Goal: Task Accomplishment & Management: Manage account settings

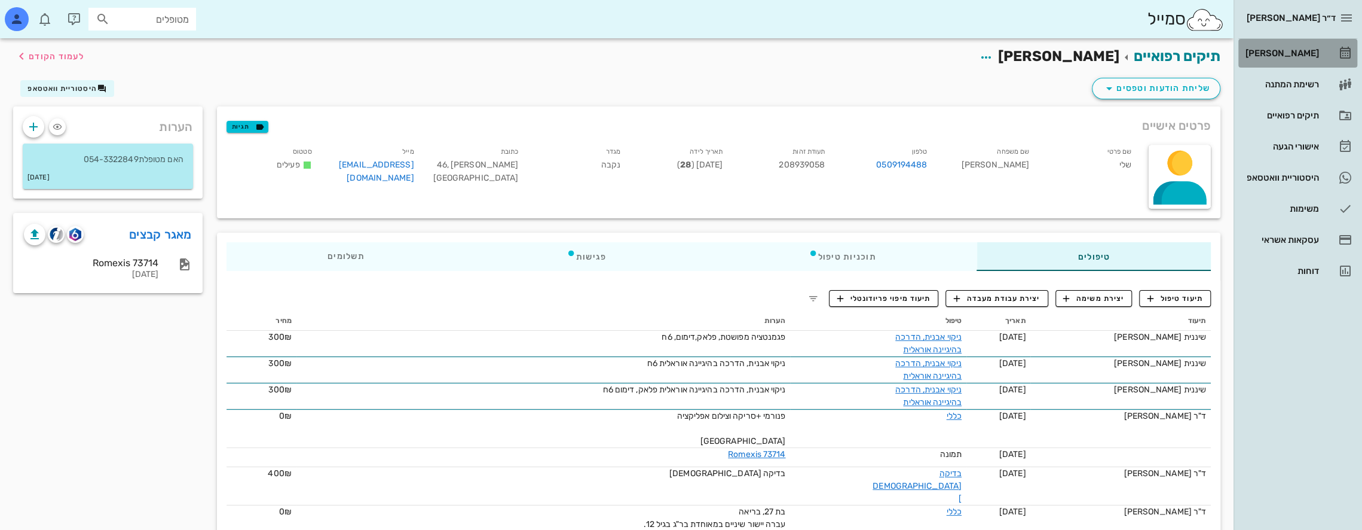
click at [1311, 48] on div "[PERSON_NAME]" at bounding box center [1281, 53] width 76 height 10
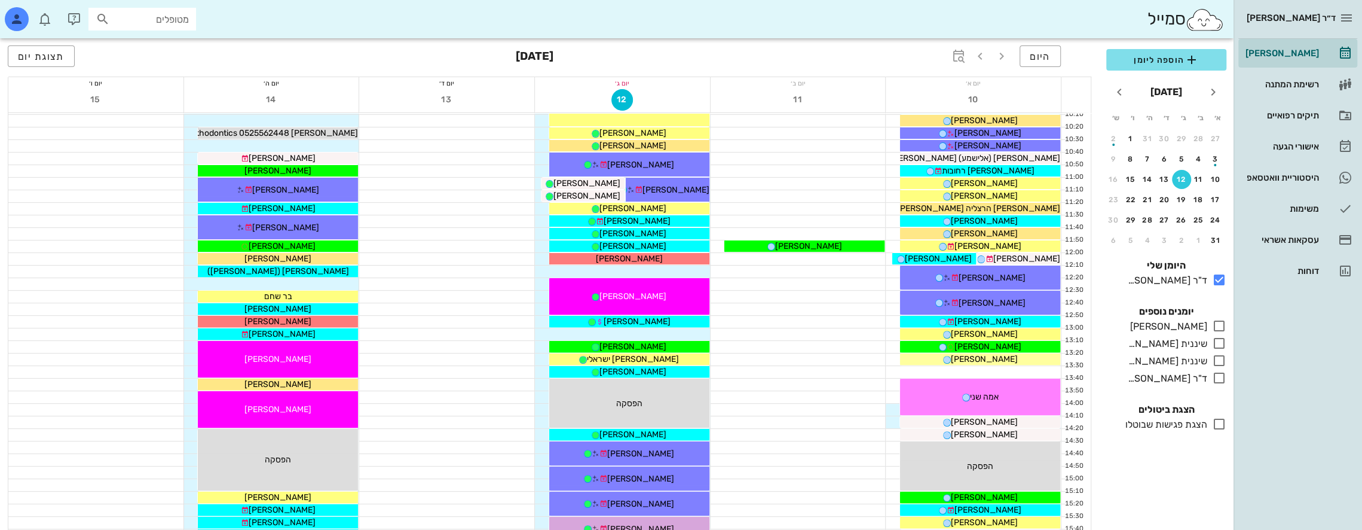
scroll to position [478, 0]
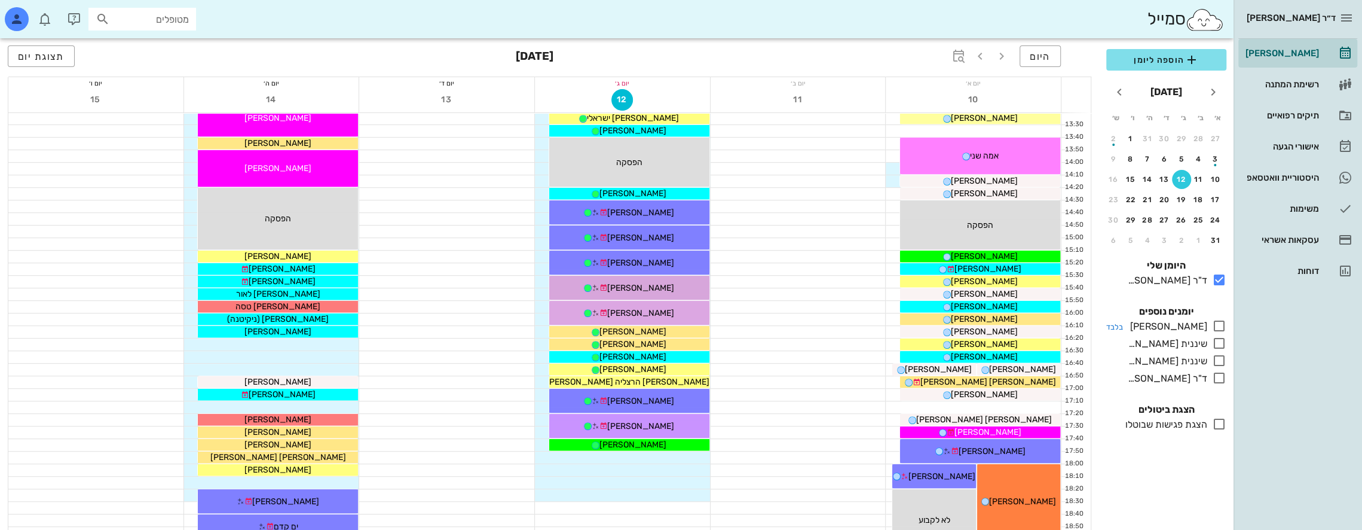
click at [1218, 323] on icon at bounding box center [1219, 326] width 14 height 14
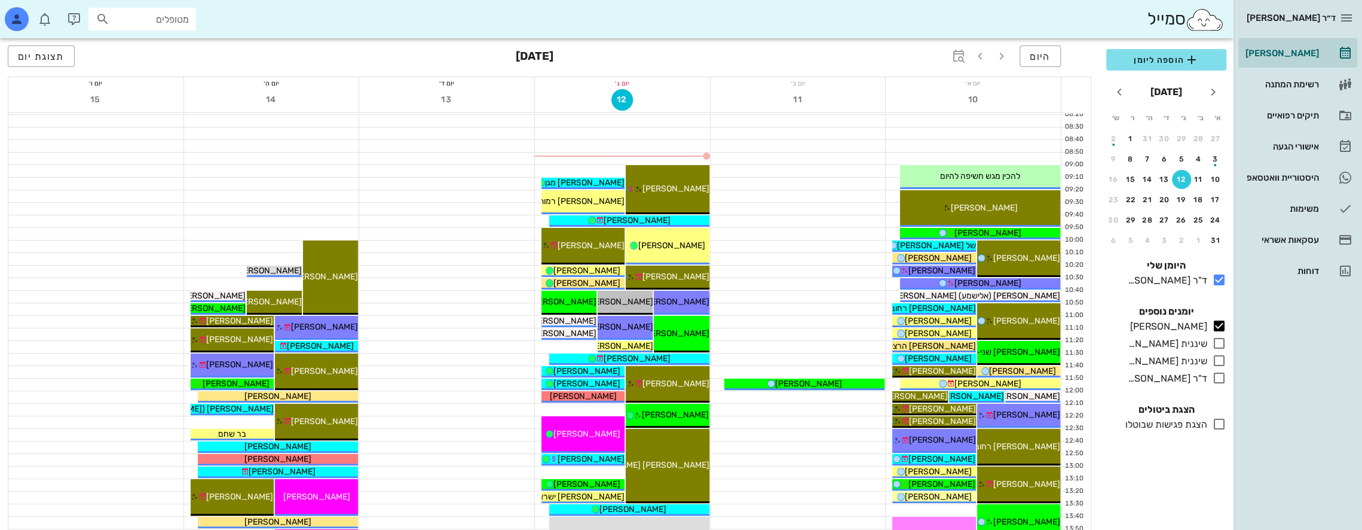
scroll to position [60, 0]
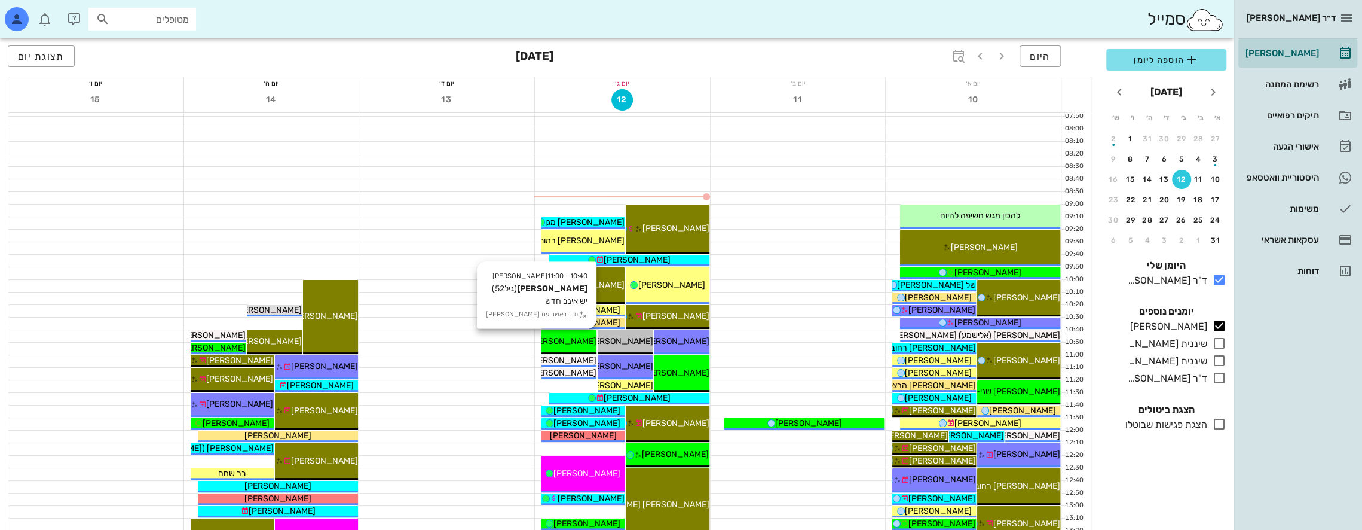
click at [573, 339] on span "[PERSON_NAME]" at bounding box center [563, 341] width 67 height 10
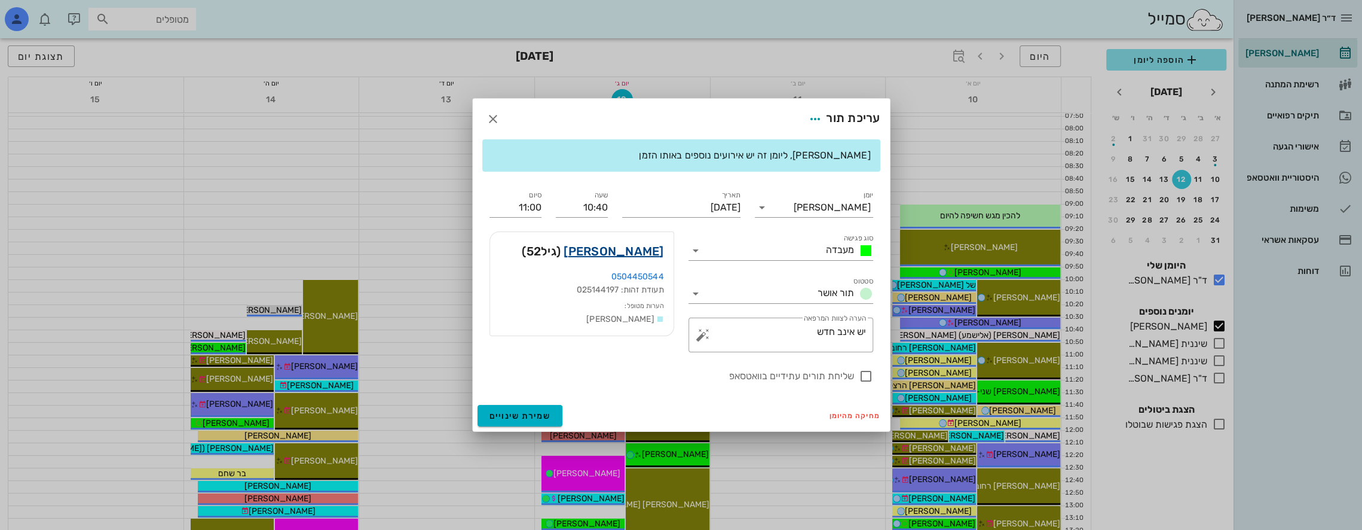
click at [644, 245] on link "[PERSON_NAME]" at bounding box center [614, 250] width 100 height 19
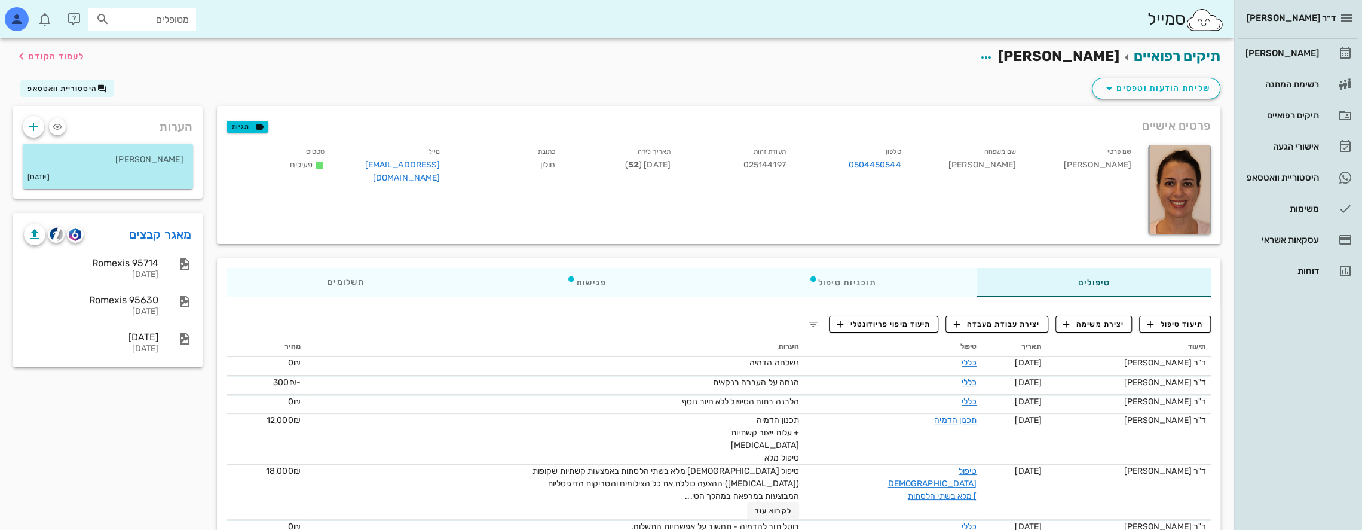
click at [116, 384] on div "הערות [PERSON_NAME] [DATE] מאגר קבצים Romexis 95714 [DATE] Romexis 95630 [DATE]…" at bounding box center [108, 480] width 204 height 748
click at [158, 238] on link "מאגר קבצים" at bounding box center [160, 234] width 63 height 19
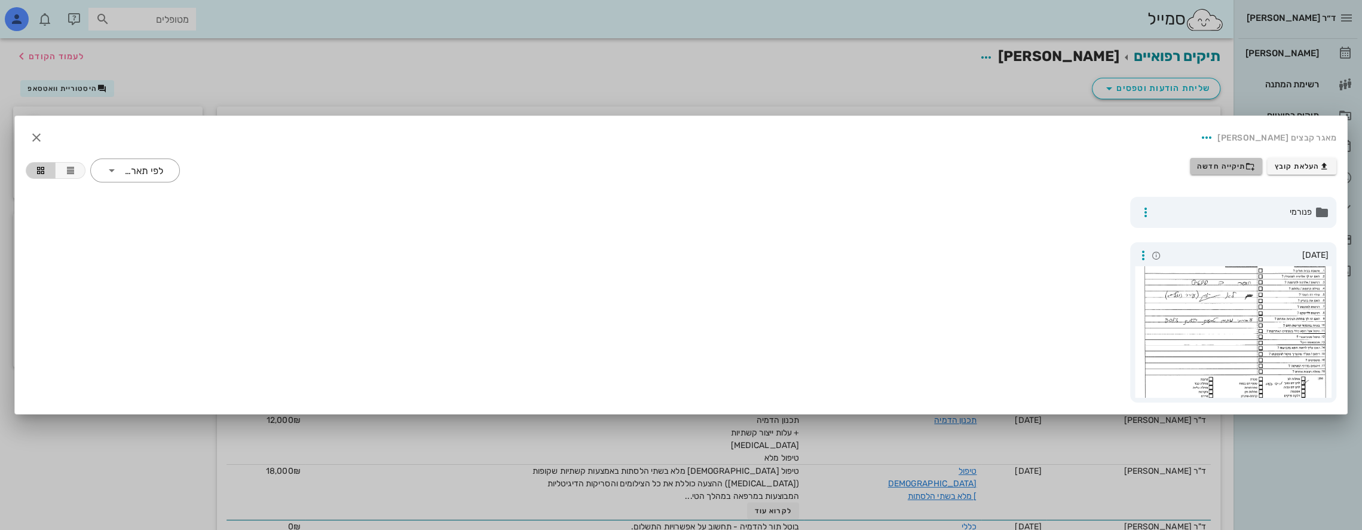
click at [1224, 167] on span "תיקייה חדשה" at bounding box center [1226, 166] width 58 height 10
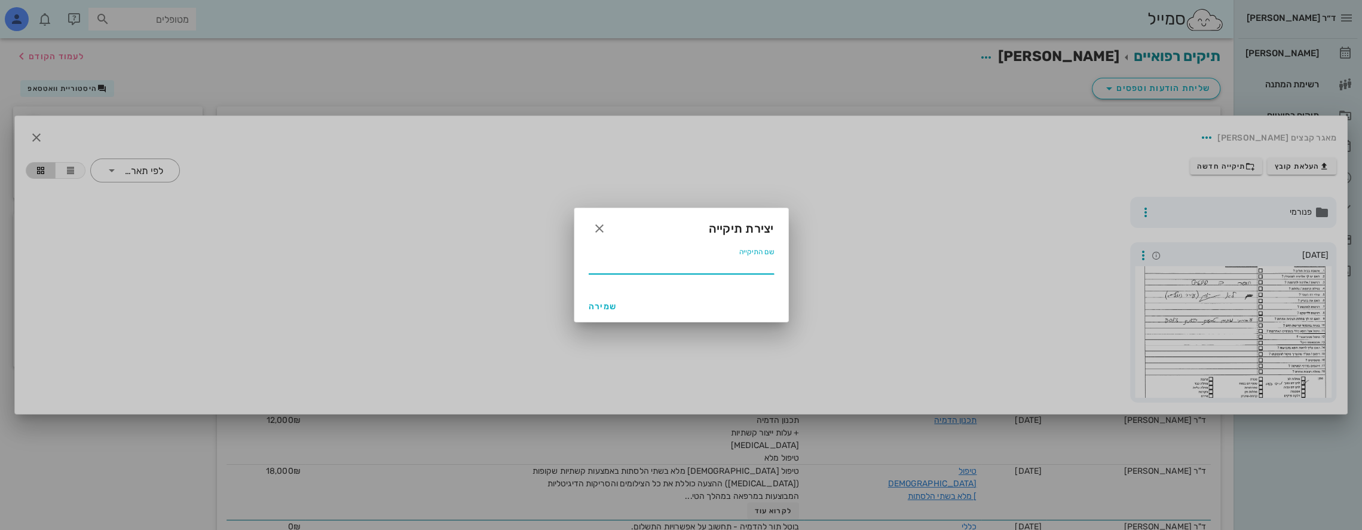
click at [765, 269] on input "שם התיקייה" at bounding box center [681, 264] width 185 height 19
type input "03 2025"
click at [594, 302] on span "שמירה" at bounding box center [603, 306] width 29 height 10
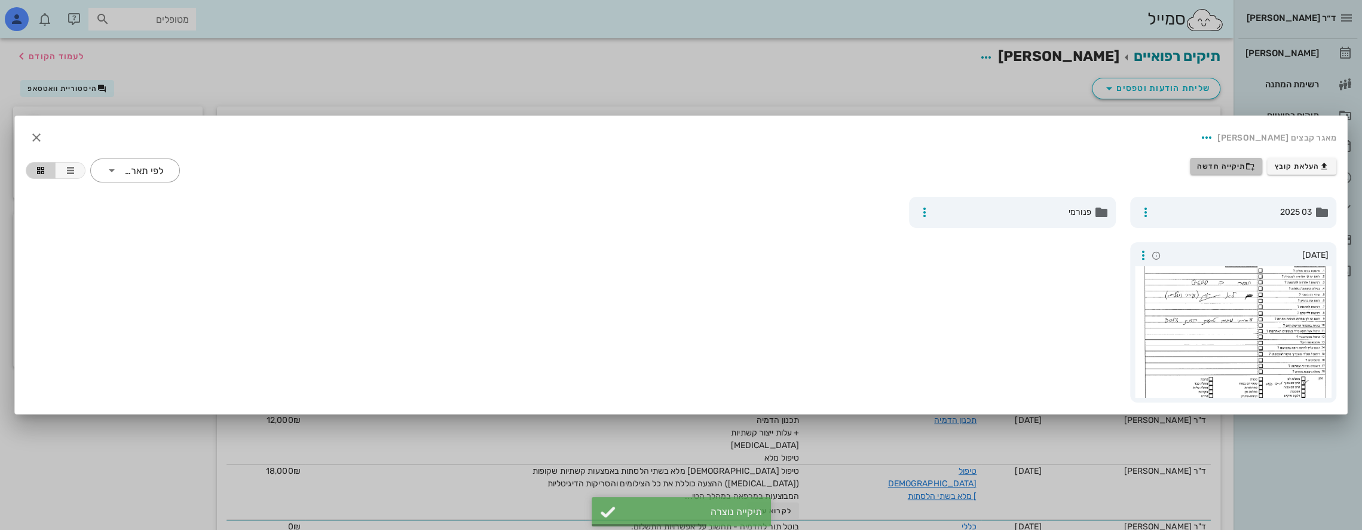
click at [1225, 163] on span "תיקייה חדשה" at bounding box center [1226, 166] width 58 height 10
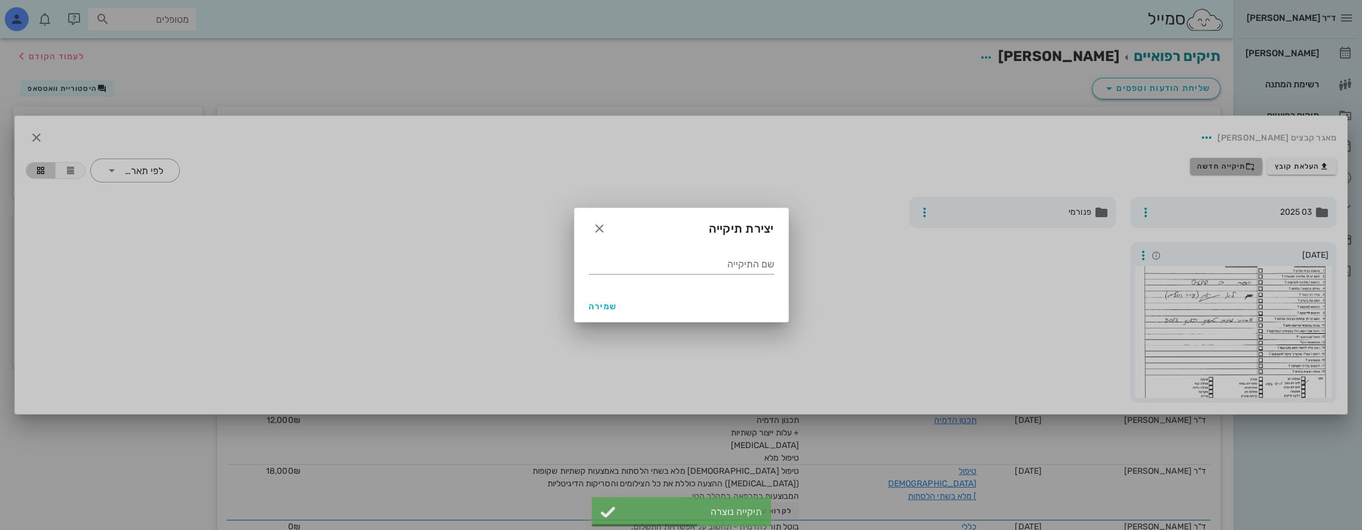
click at [1225, 163] on div at bounding box center [681, 265] width 1362 height 530
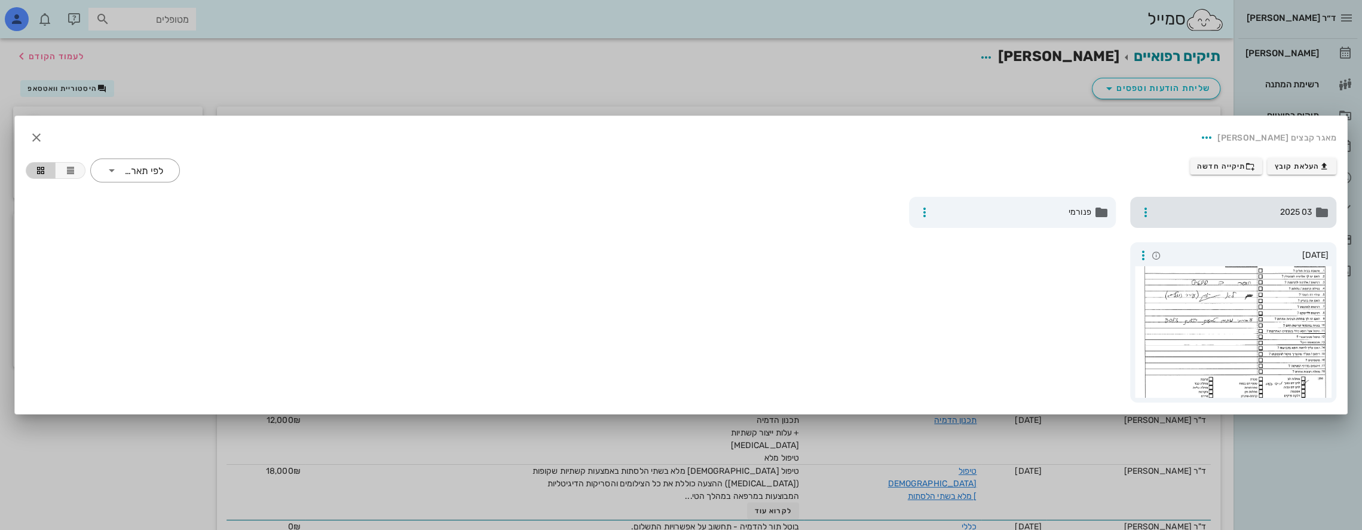
click at [1252, 207] on span "03 2025" at bounding box center [1234, 212] width 155 height 13
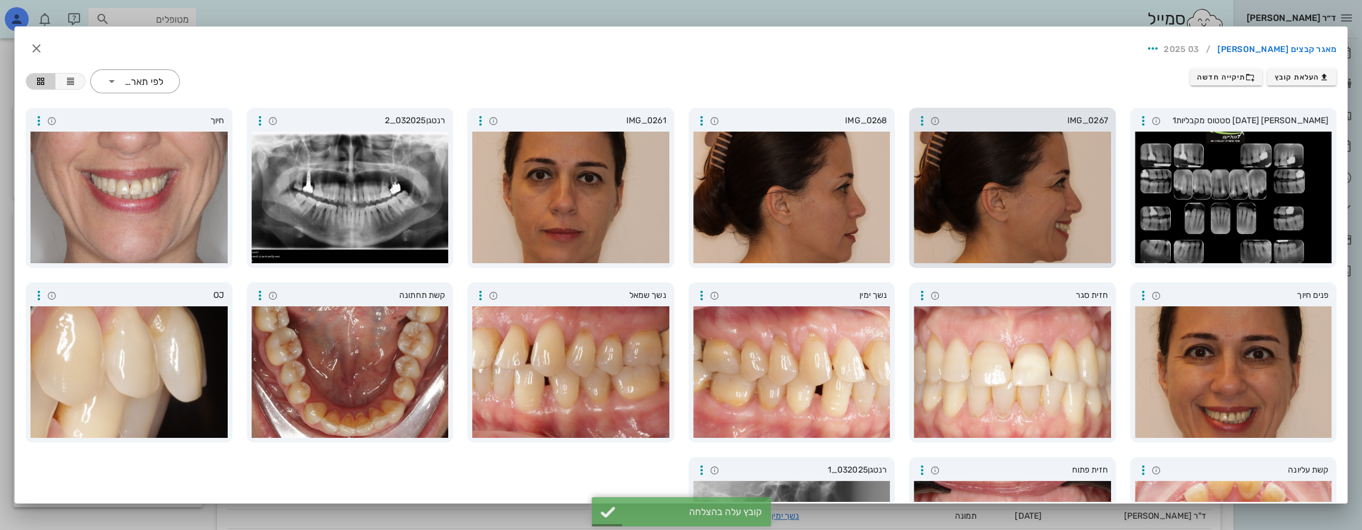
click at [966, 178] on div at bounding box center [1012, 196] width 197 height 131
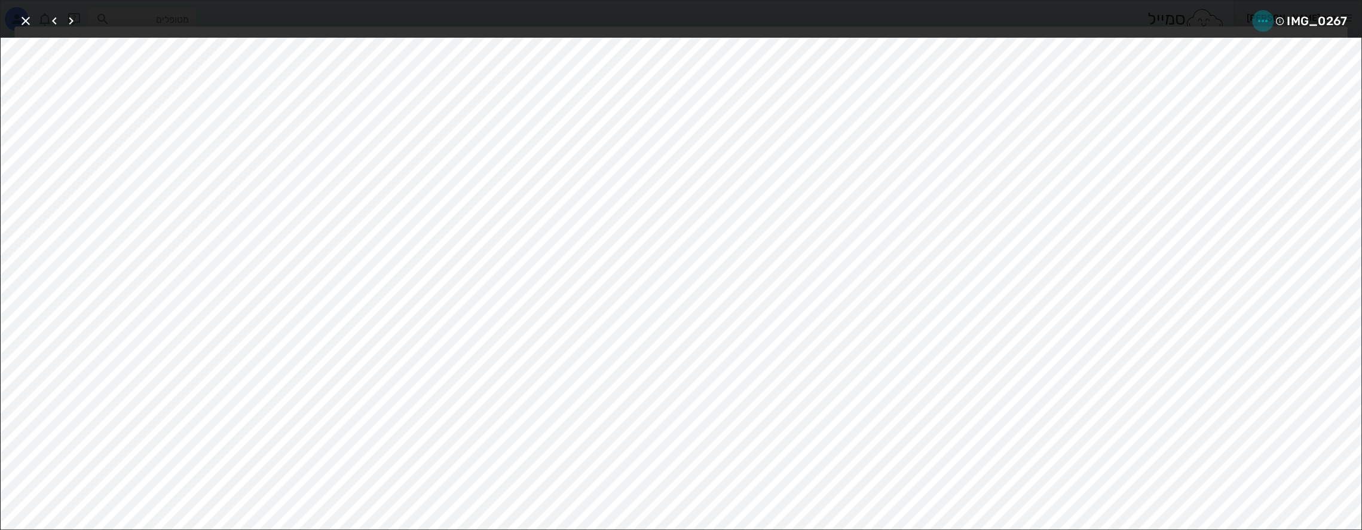
click at [1260, 23] on icon "button" at bounding box center [1263, 21] width 14 height 14
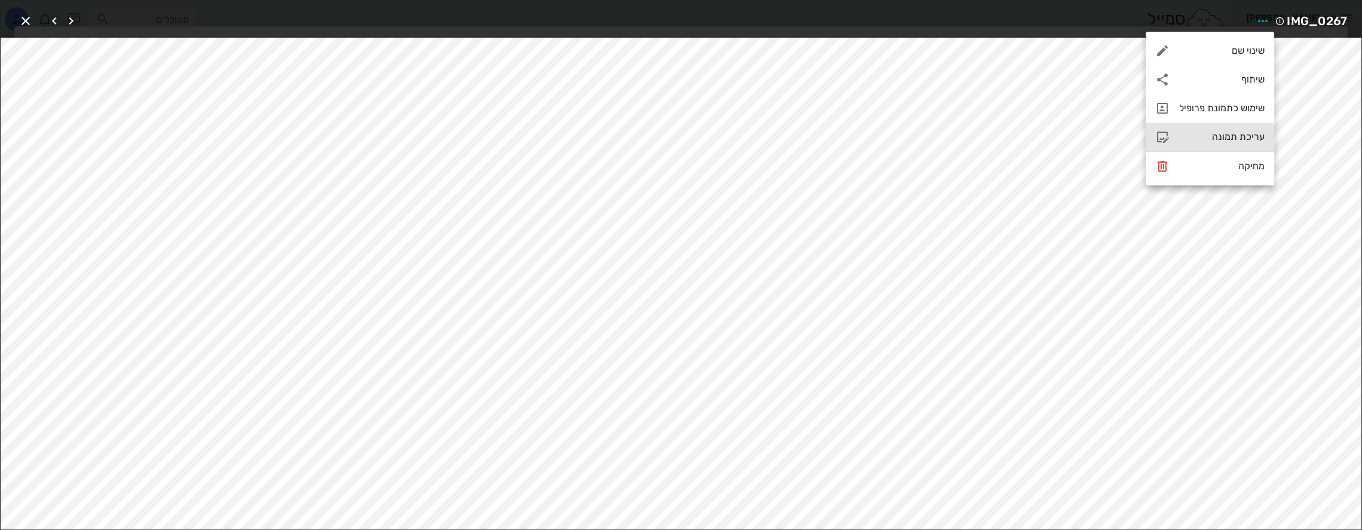
click at [1228, 133] on div "עריכת תמונה" at bounding box center [1221, 136] width 85 height 11
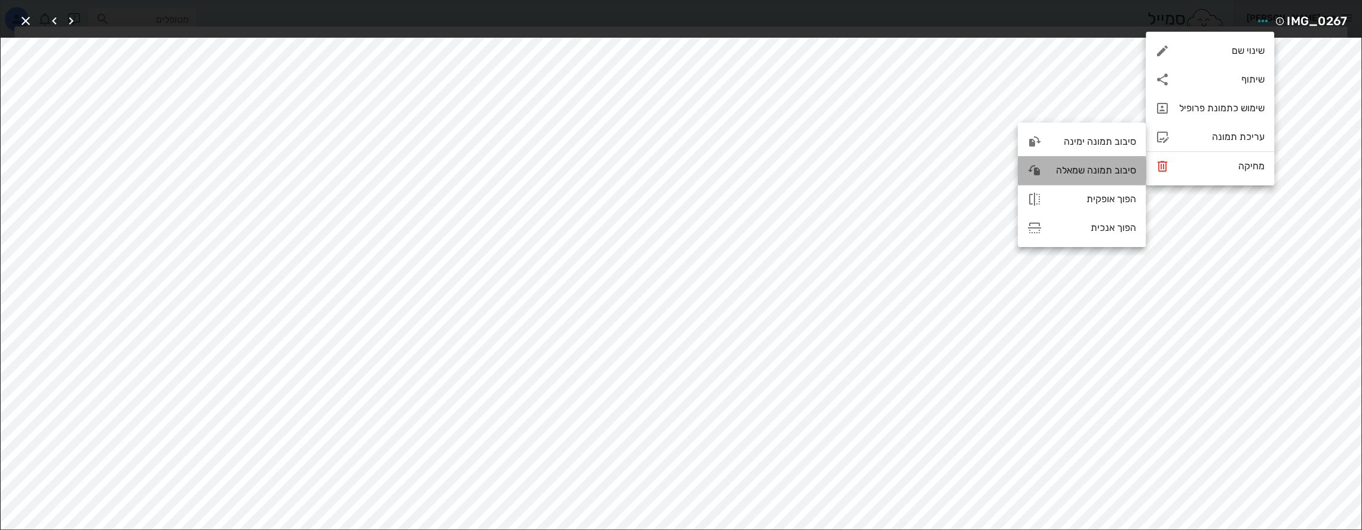
click at [1077, 169] on div "סיבוב תמונה שמאלה" at bounding box center [1093, 169] width 85 height 11
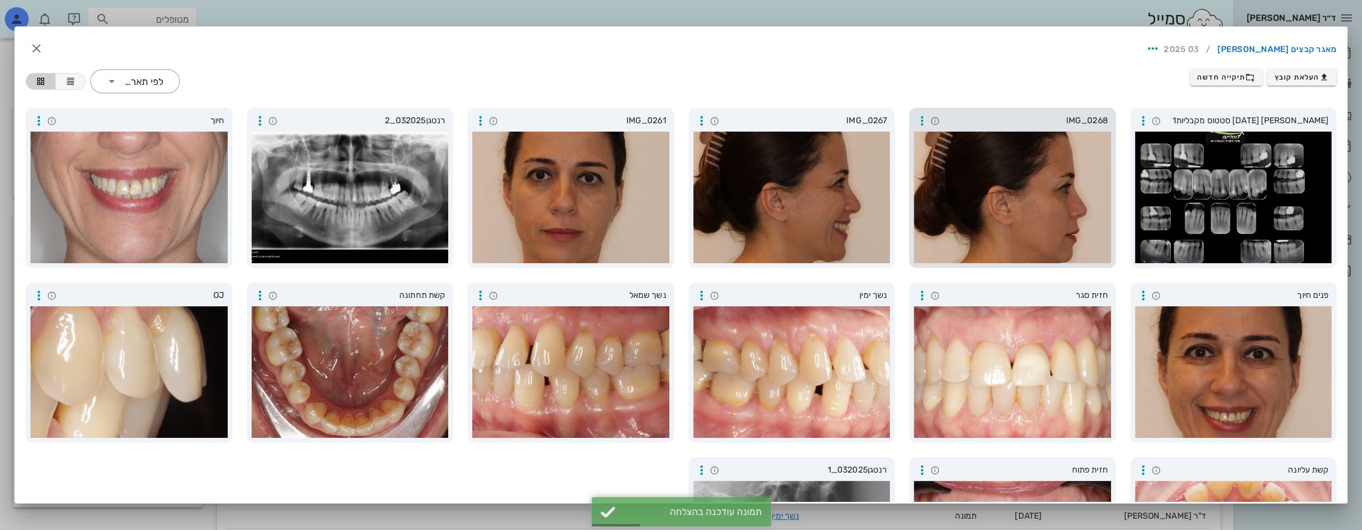
click at [1017, 218] on div at bounding box center [1012, 196] width 197 height 131
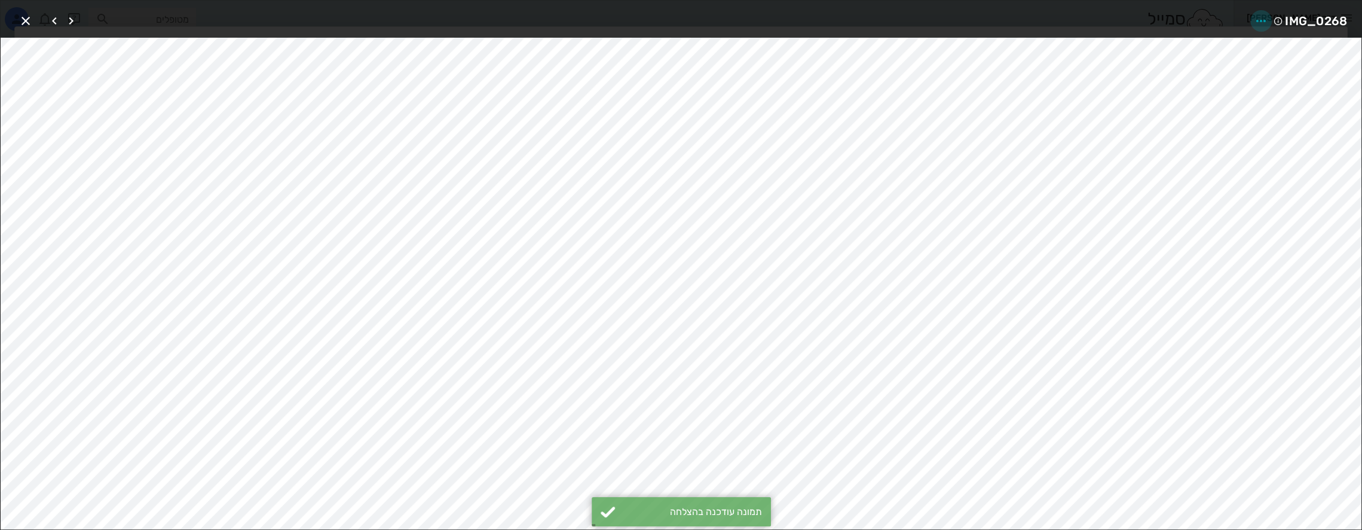
click at [1261, 25] on icon "button" at bounding box center [1261, 21] width 14 height 14
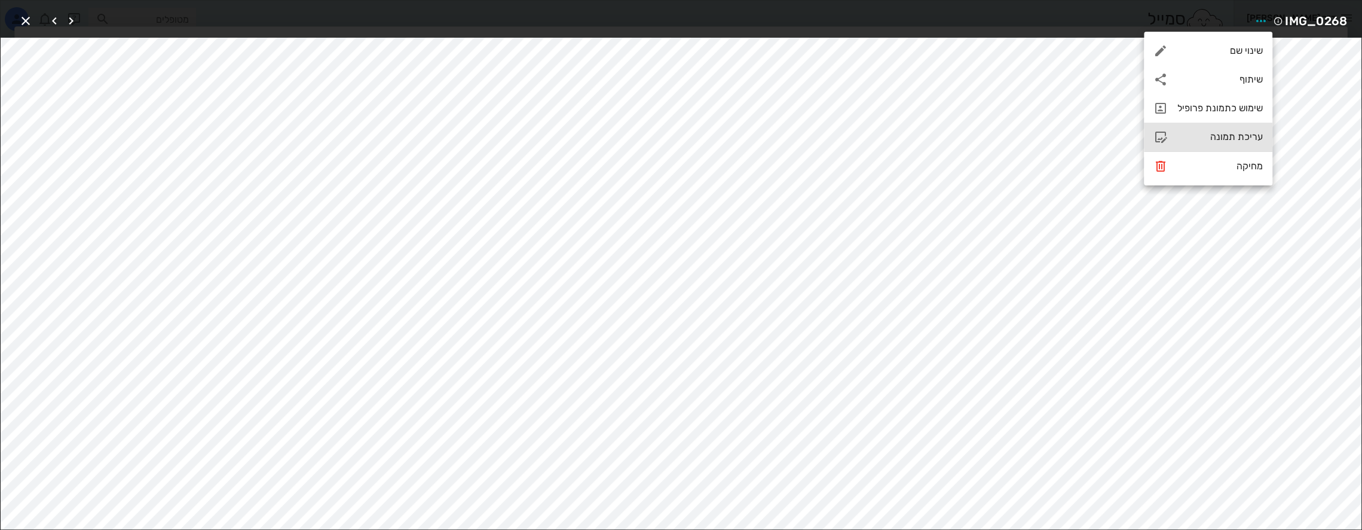
click at [1221, 134] on div "עריכת תמונה" at bounding box center [1219, 136] width 85 height 11
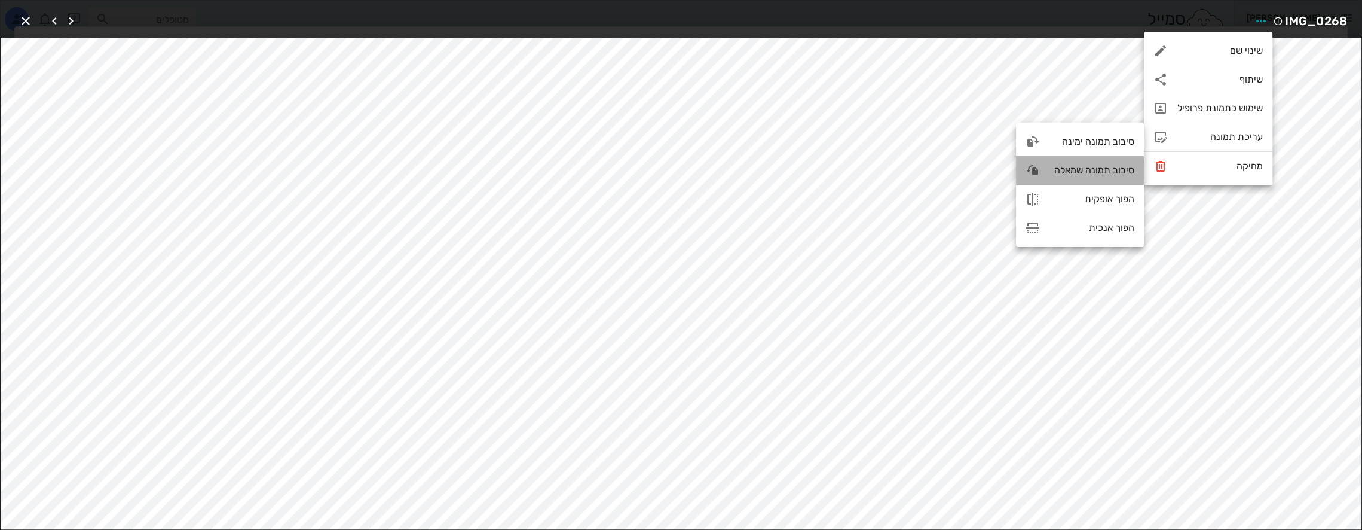
click at [1089, 170] on div "סיבוב תמונה שמאלה" at bounding box center [1092, 169] width 85 height 11
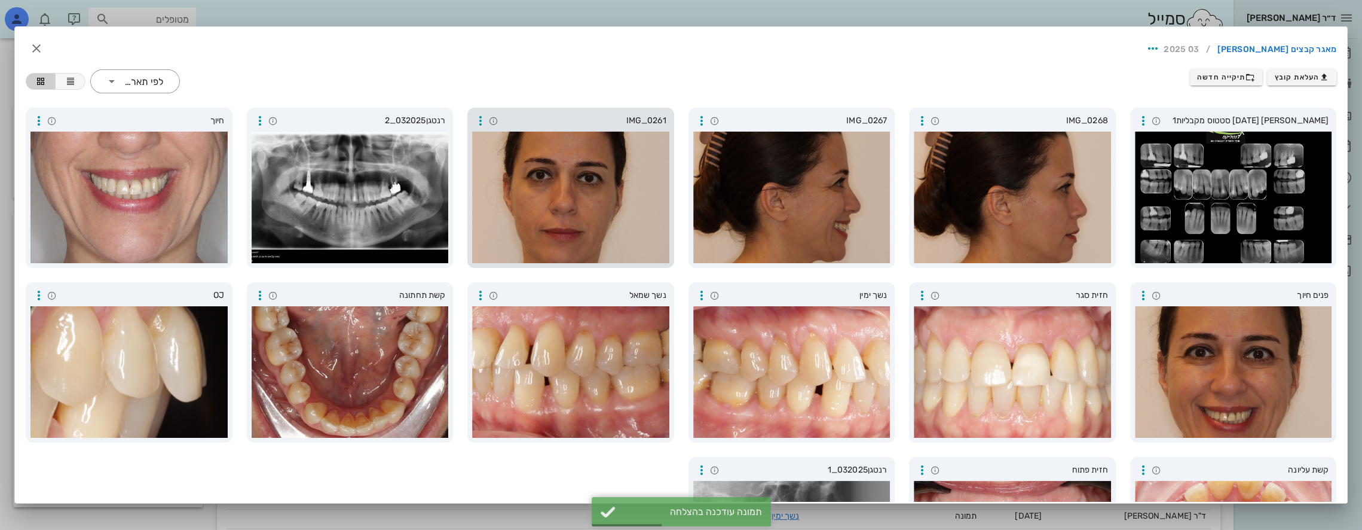
click at [595, 225] on div at bounding box center [570, 196] width 197 height 131
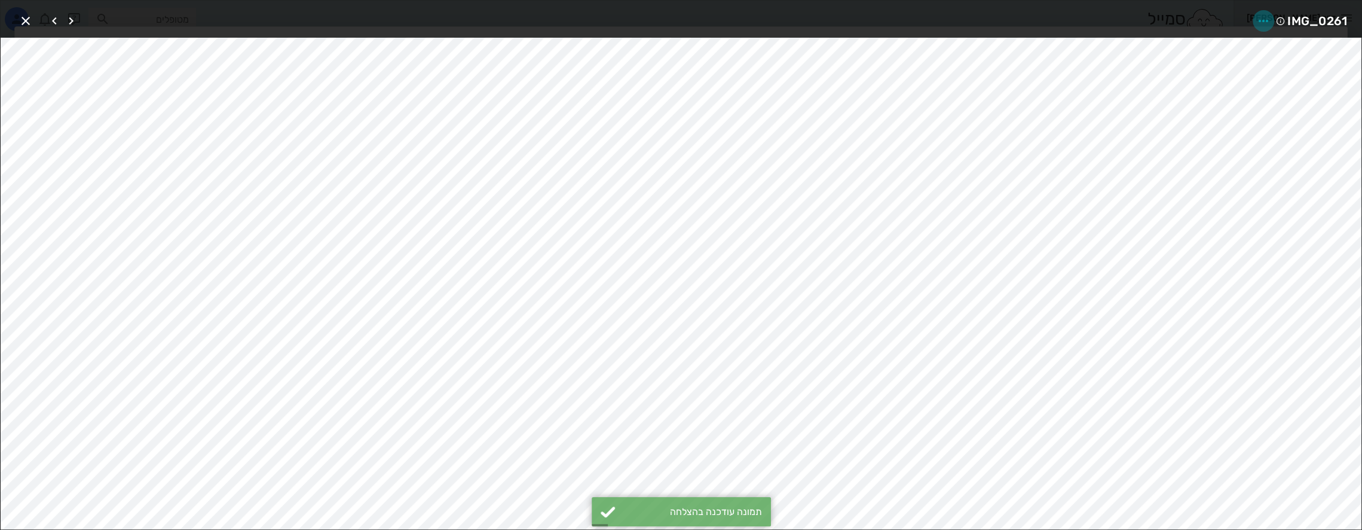
click at [1260, 21] on icon "button" at bounding box center [1263, 21] width 14 height 14
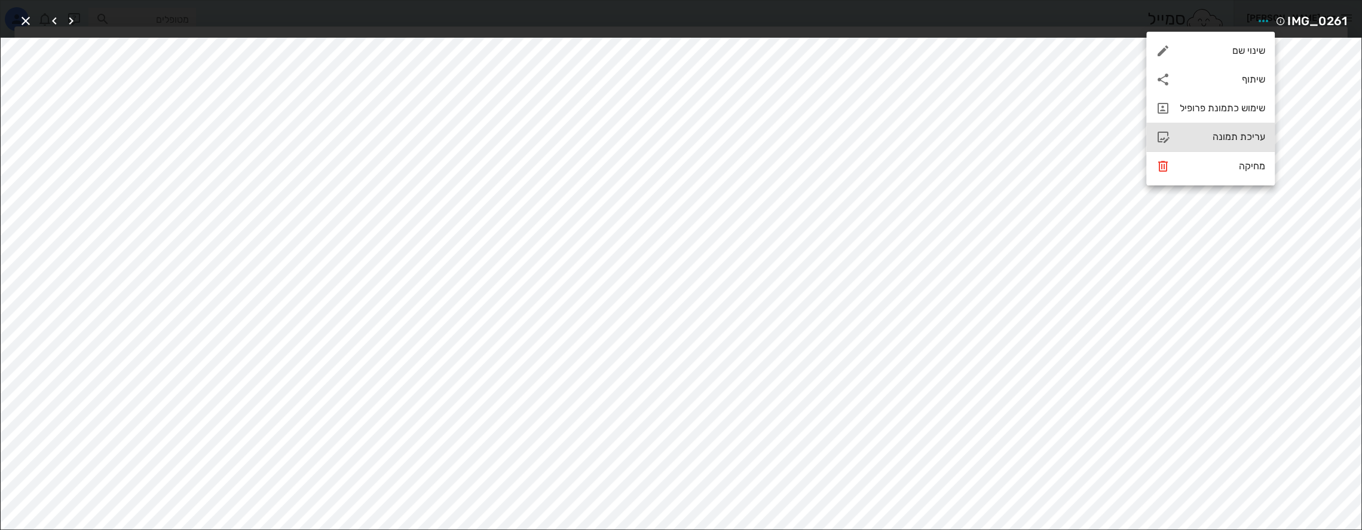
click at [1244, 141] on div "עריכת תמונה" at bounding box center [1222, 136] width 85 height 11
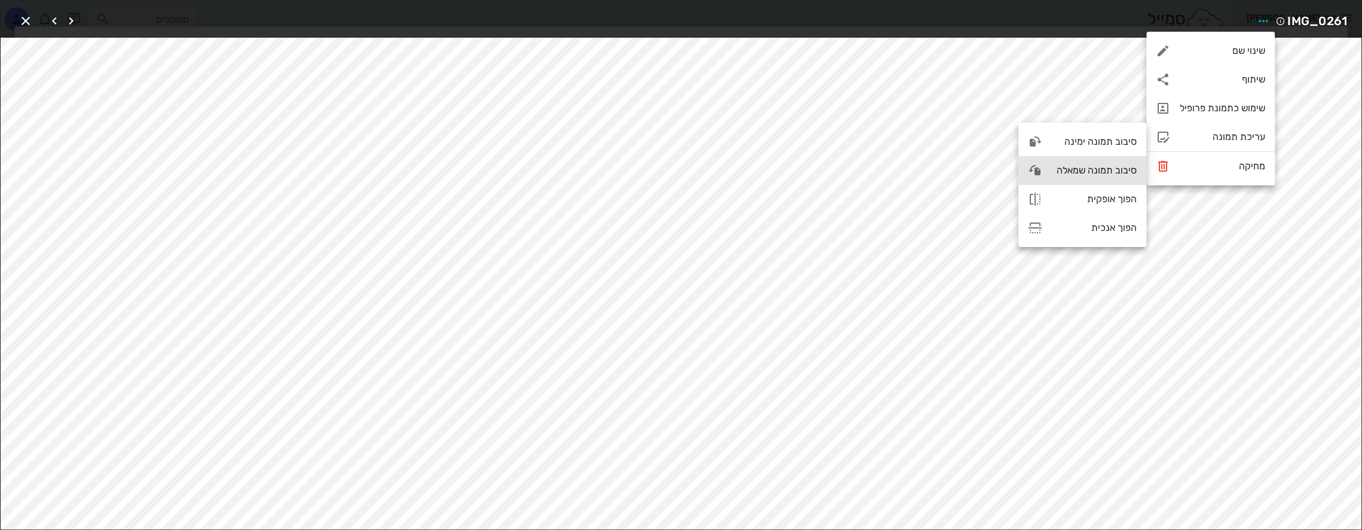
click at [1073, 173] on div "סיבוב תמונה שמאלה" at bounding box center [1094, 169] width 85 height 11
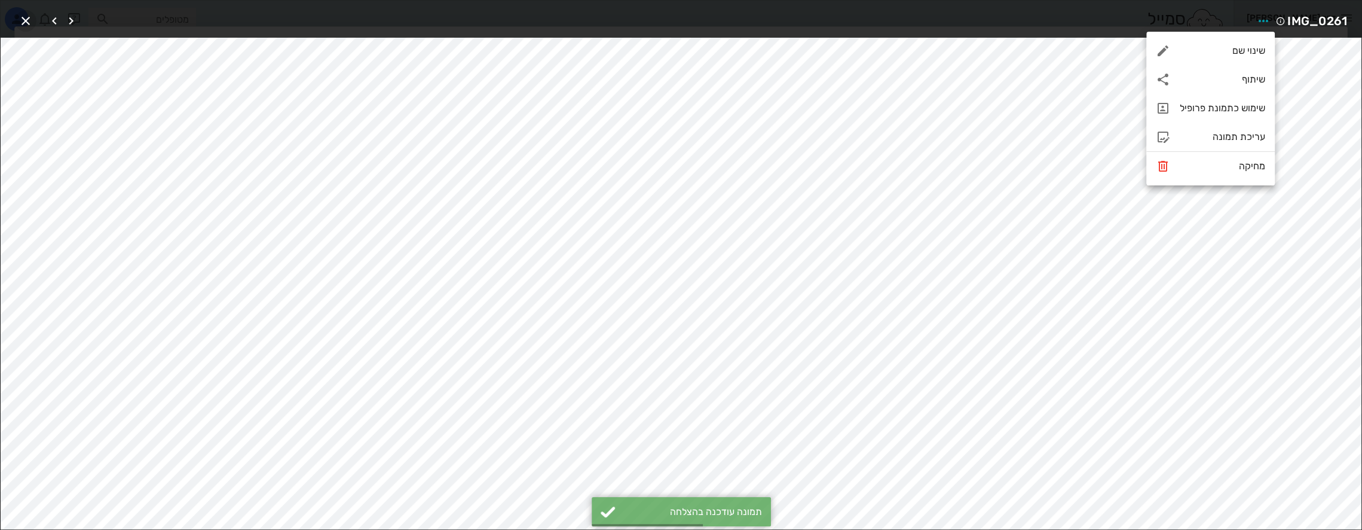
click at [25, 19] on icon "button" at bounding box center [26, 21] width 14 height 14
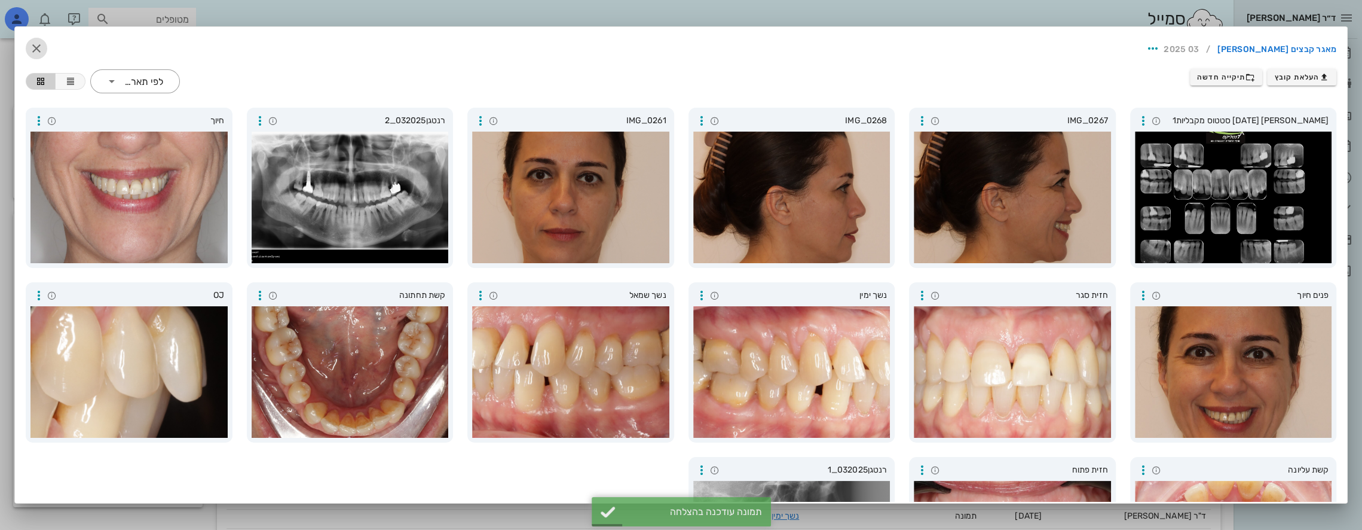
click at [41, 48] on icon "button" at bounding box center [36, 48] width 14 height 14
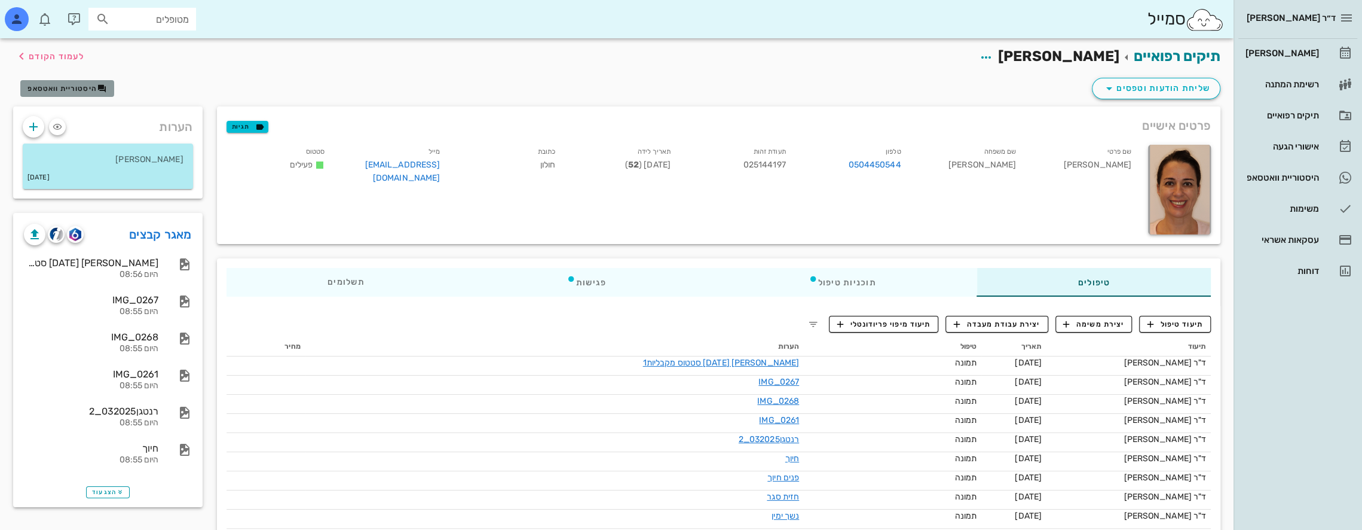
click at [88, 87] on span "היסטוריית וואטסאפ" at bounding box center [61, 88] width 69 height 8
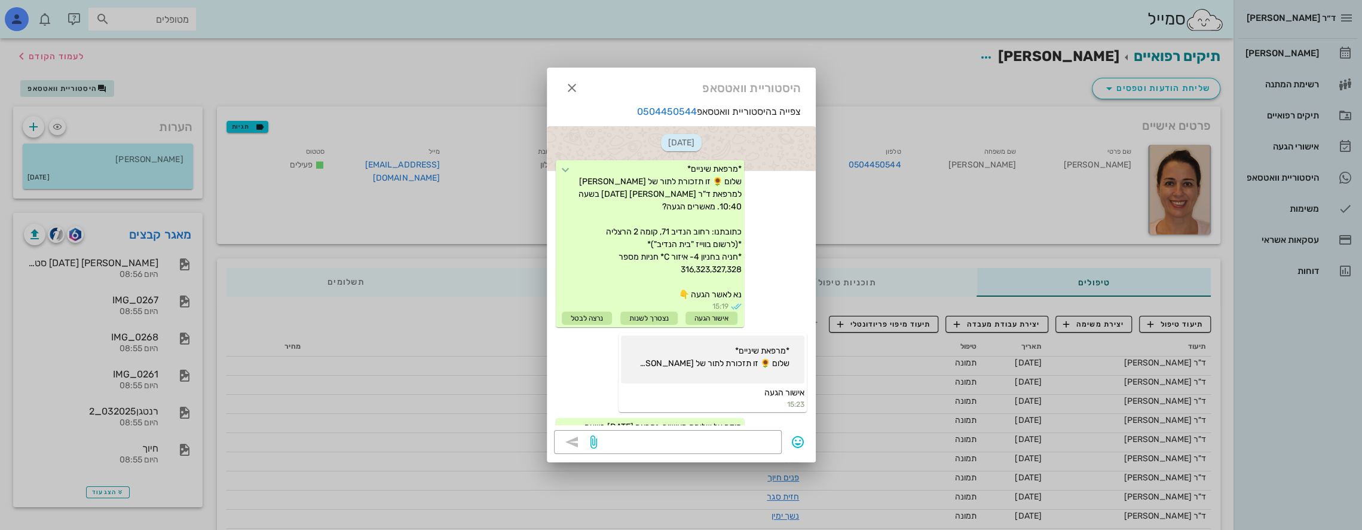
scroll to position [152, 0]
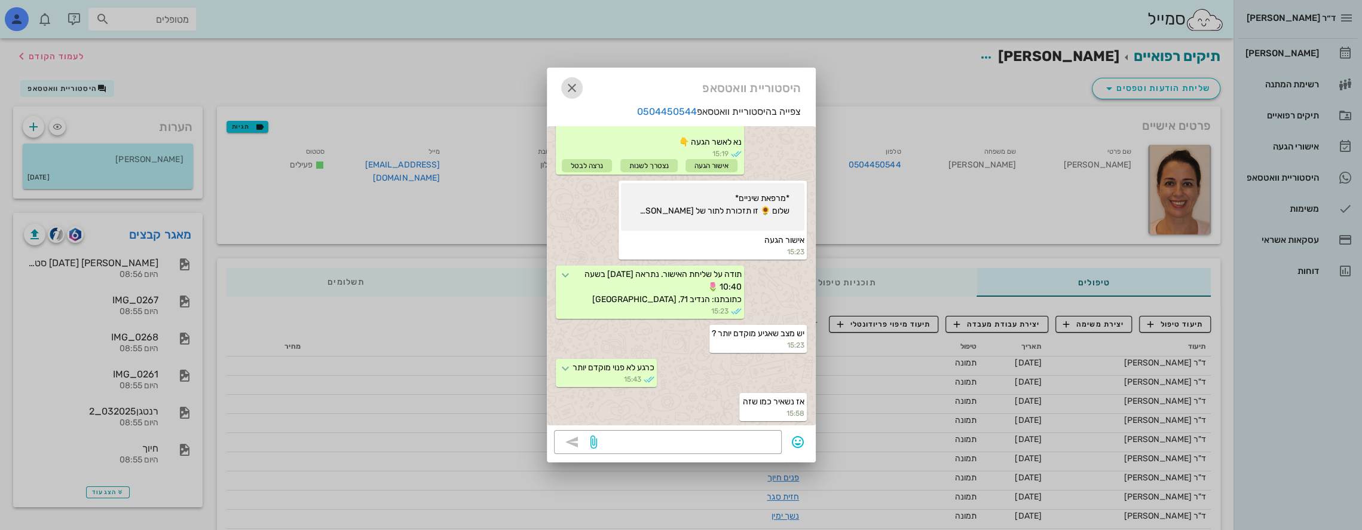
click at [571, 81] on icon "button" at bounding box center [572, 88] width 14 height 14
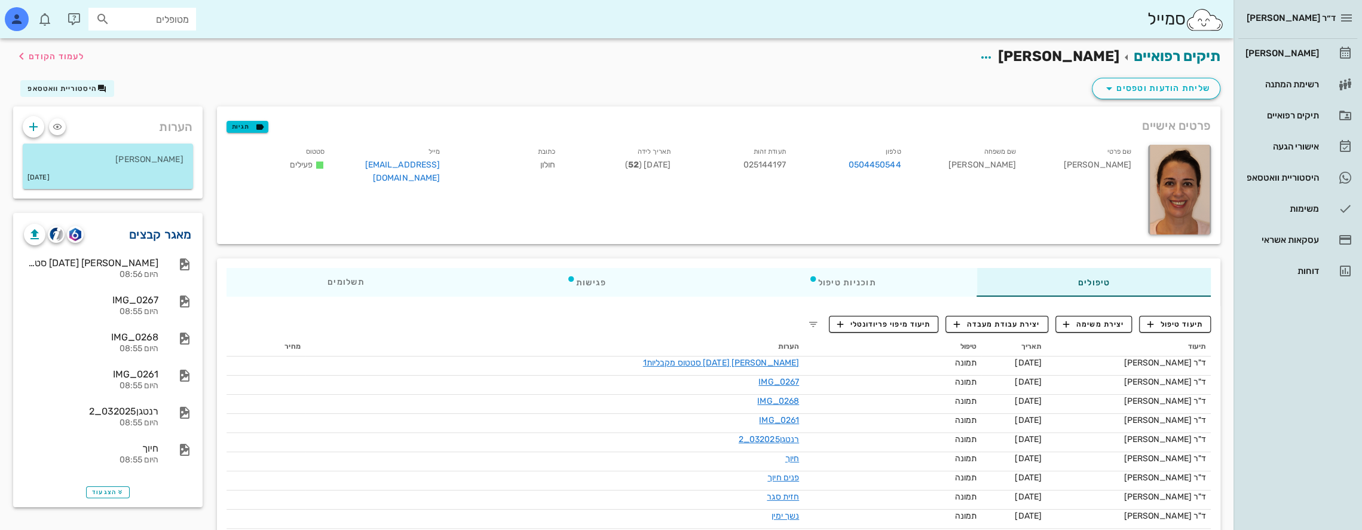
click at [181, 235] on link "מאגר קבצים" at bounding box center [160, 234] width 63 height 19
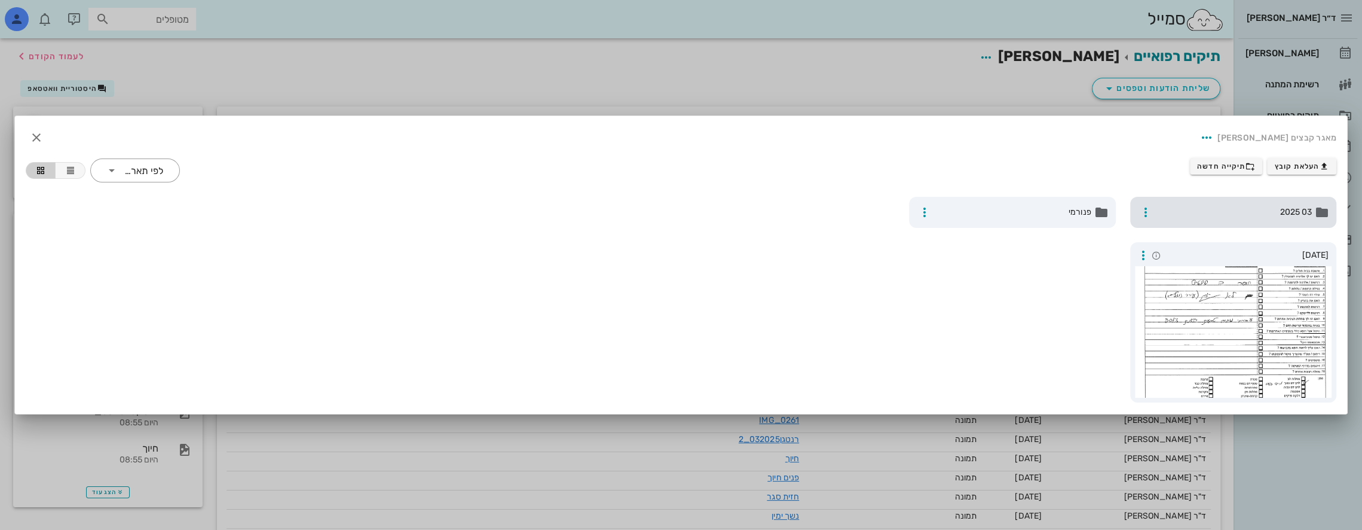
click at [1218, 209] on span "03 2025" at bounding box center [1234, 212] width 155 height 13
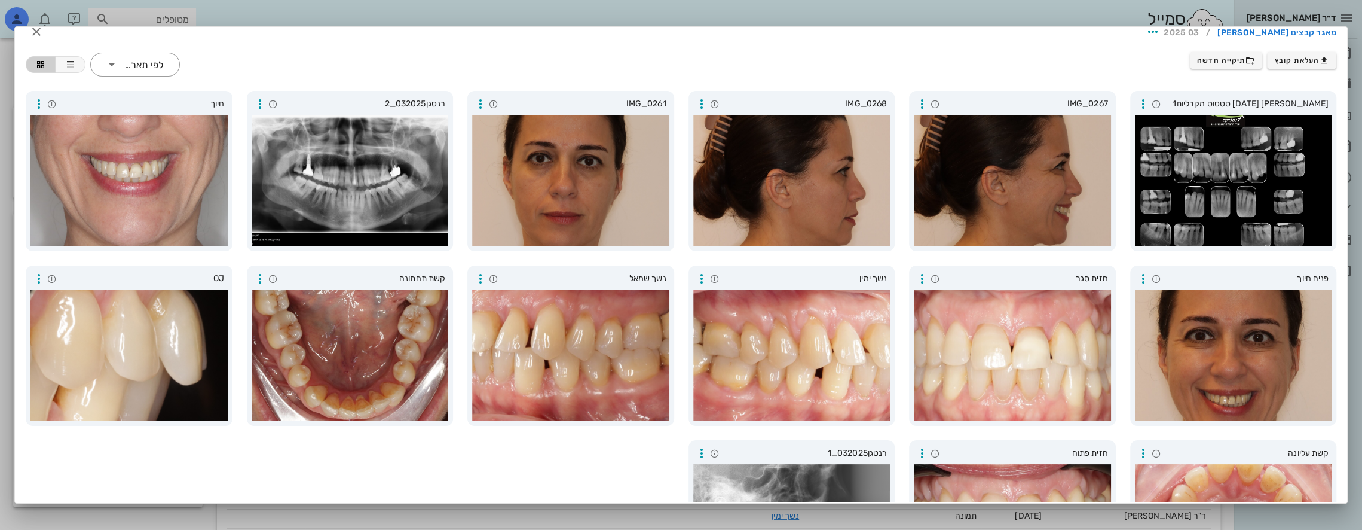
scroll to position [0, 0]
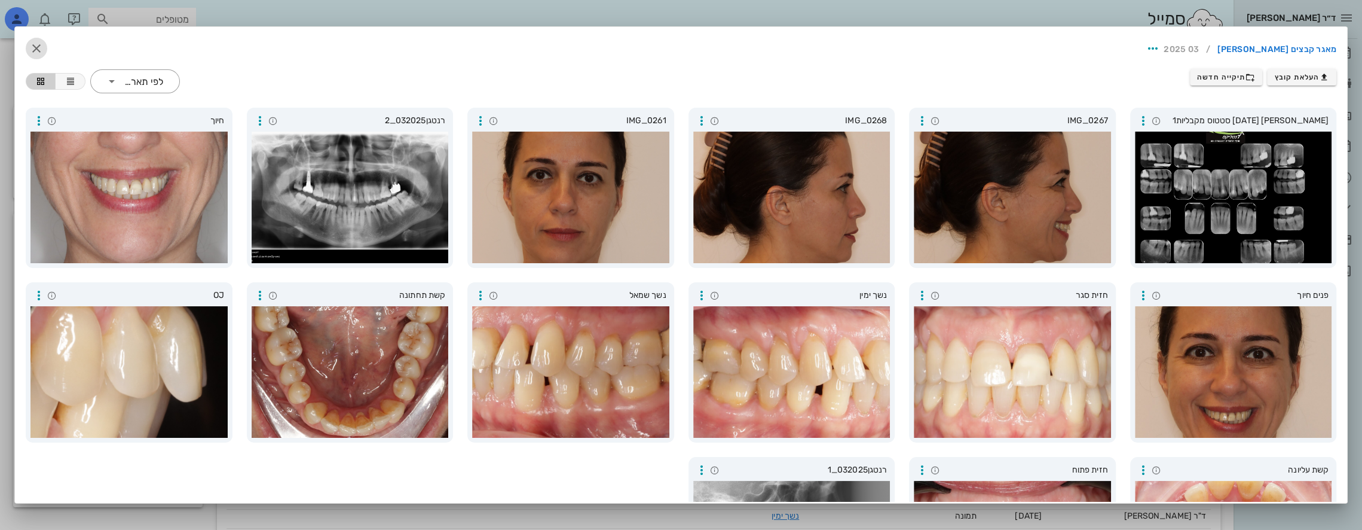
drag, startPoint x: 45, startPoint y: 45, endPoint x: 57, endPoint y: 44, distance: 12.0
click at [44, 44] on icon "button" at bounding box center [36, 48] width 14 height 14
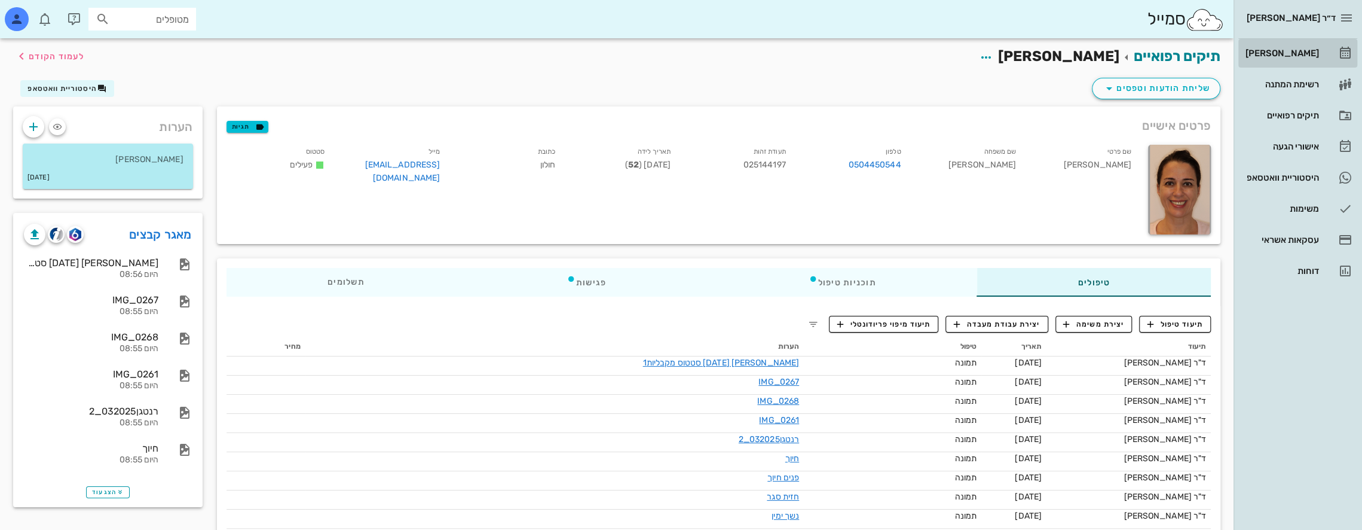
click at [1291, 47] on div "[PERSON_NAME]" at bounding box center [1281, 53] width 76 height 19
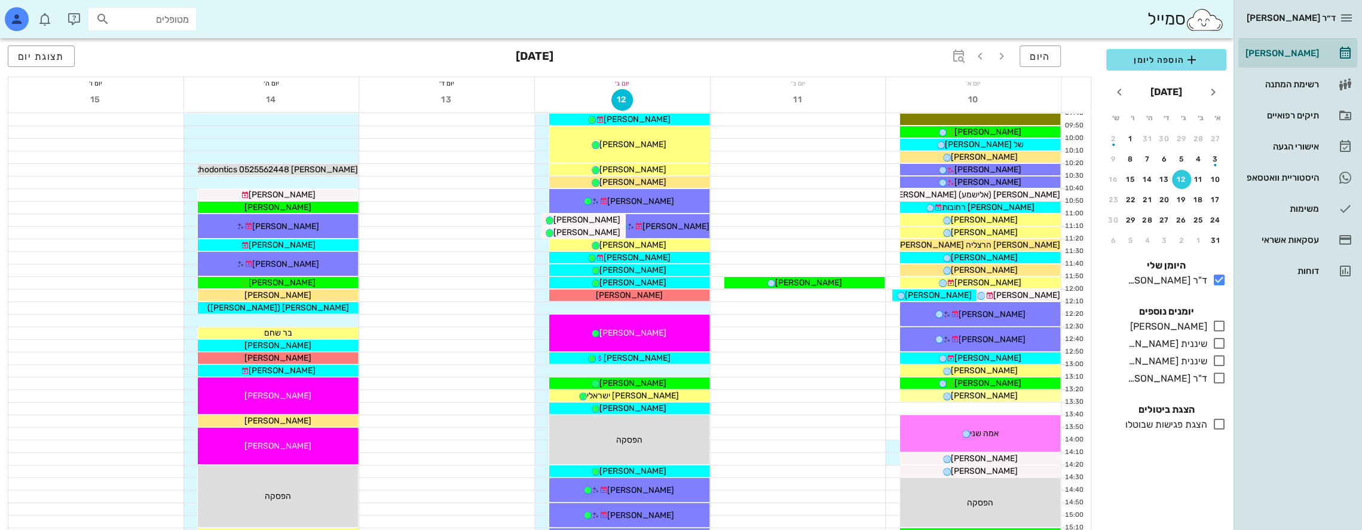
scroll to position [239, 0]
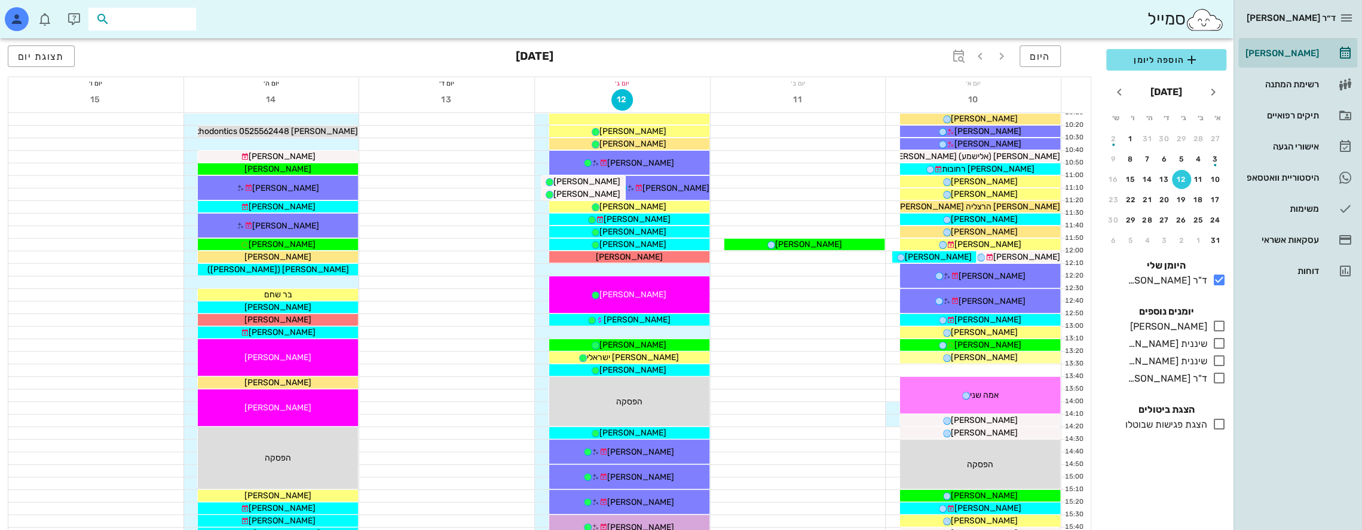
click at [162, 23] on input "text" at bounding box center [150, 19] width 77 height 16
type input "[PERSON_NAME]"
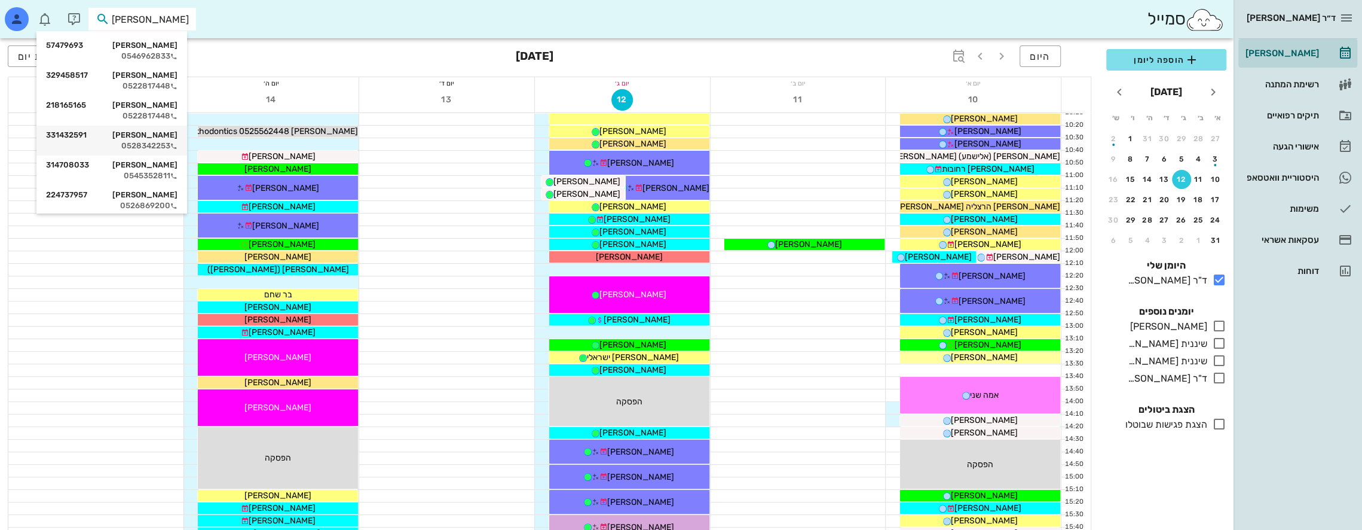
click at [160, 134] on div "[PERSON_NAME] 331432591" at bounding box center [111, 135] width 131 height 10
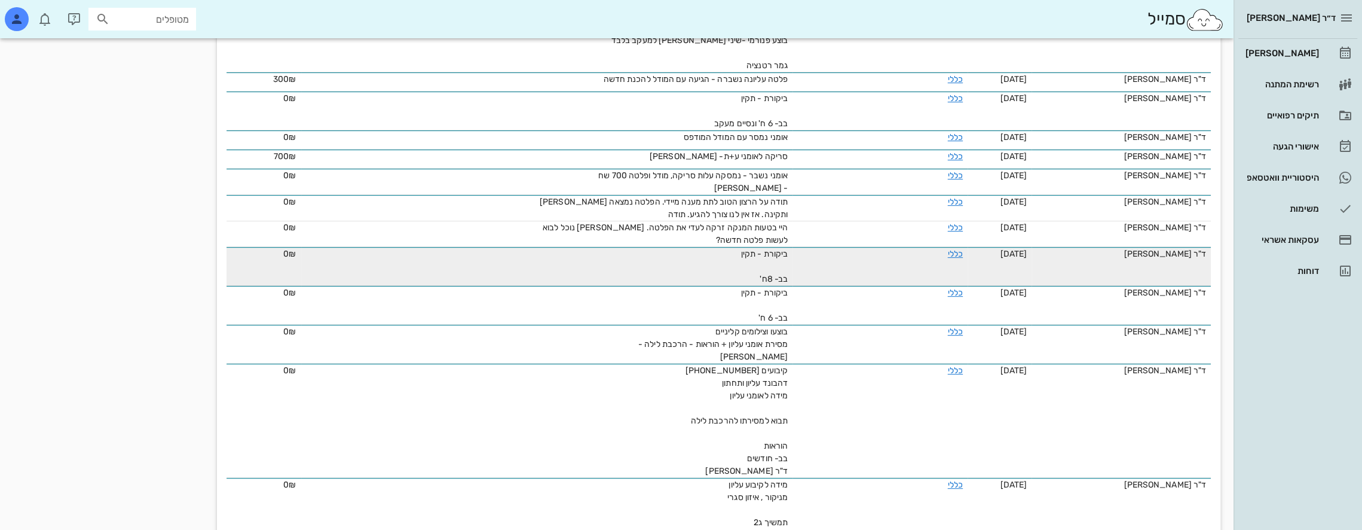
scroll to position [418, 0]
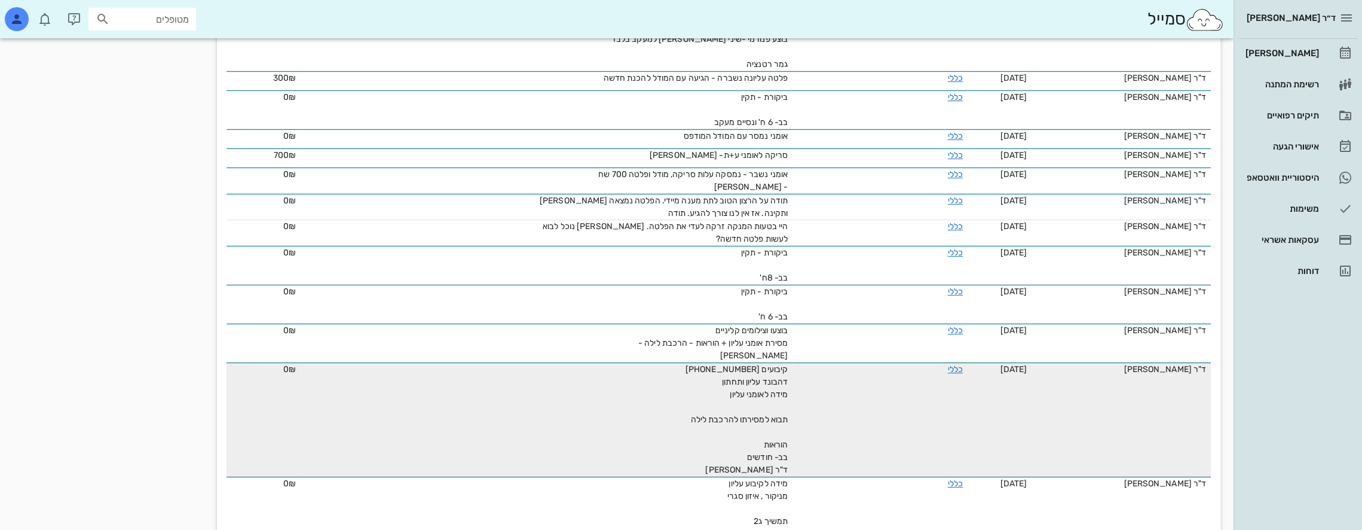
click at [766, 402] on div "קיבועים [PHONE_NUMBER] דהבונד עליון ותחתון מידה לאומני עליון תבוא למסירתו להרכב…" at bounding box center [653, 419] width 269 height 113
click at [958, 364] on link "כללי" at bounding box center [955, 369] width 15 height 10
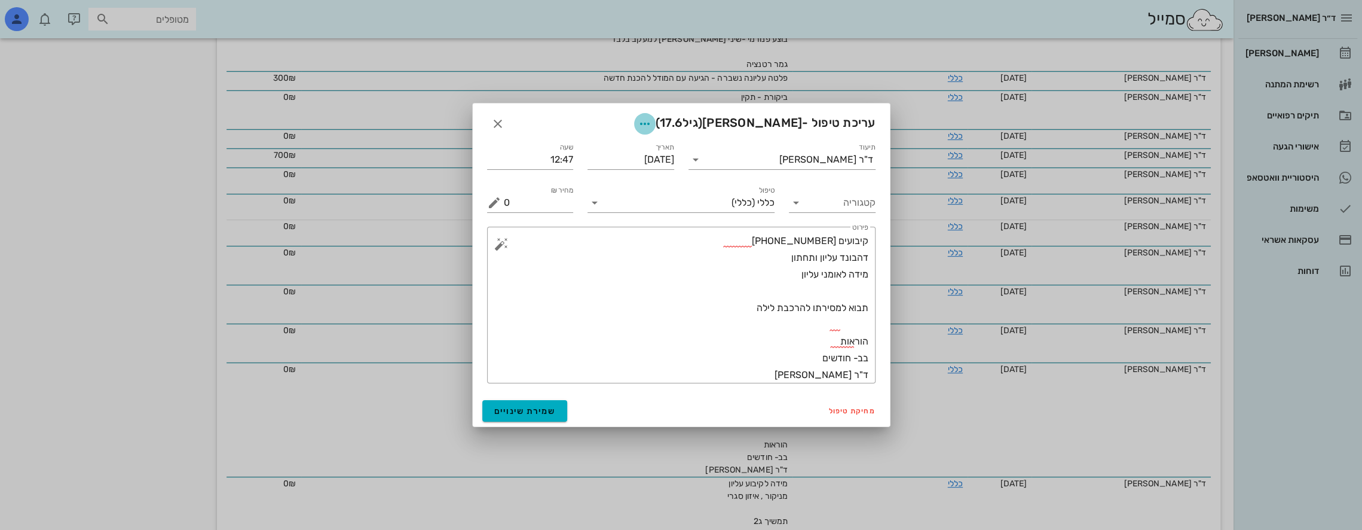
click at [656, 124] on span "button" at bounding box center [645, 124] width 22 height 14
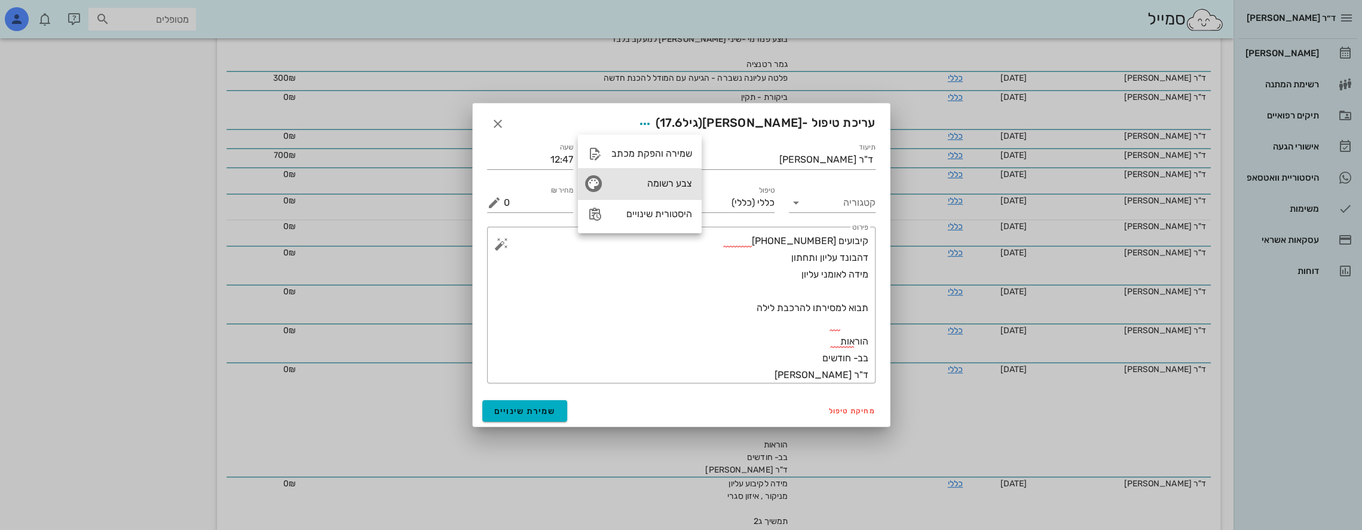
click at [673, 181] on div "צבע רשומה" at bounding box center [651, 183] width 81 height 11
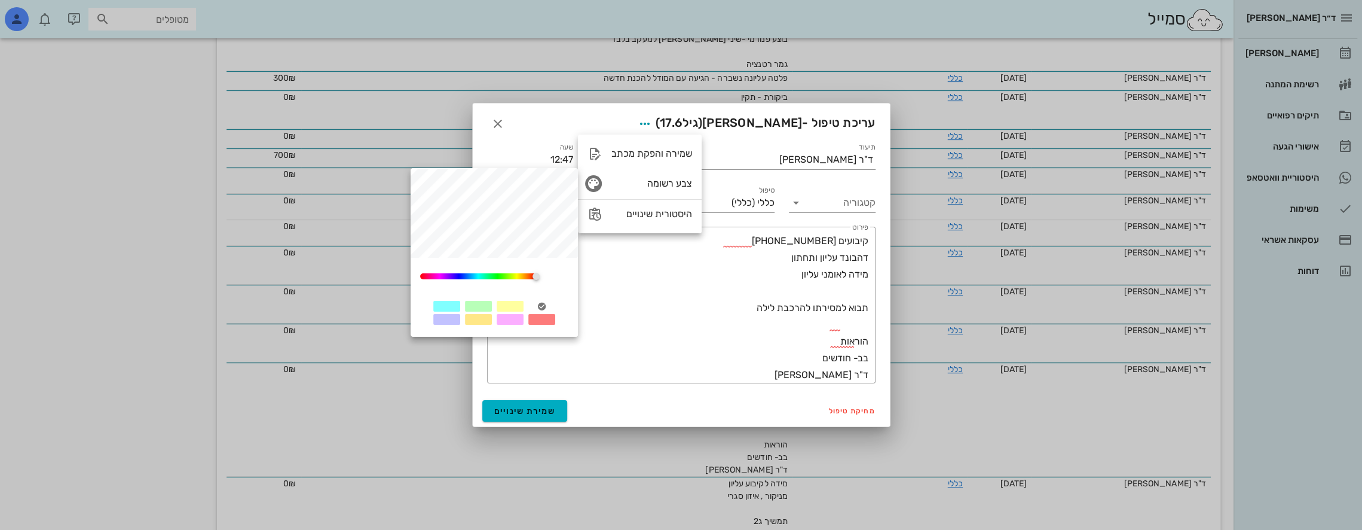
click at [481, 307] on div at bounding box center [478, 306] width 27 height 11
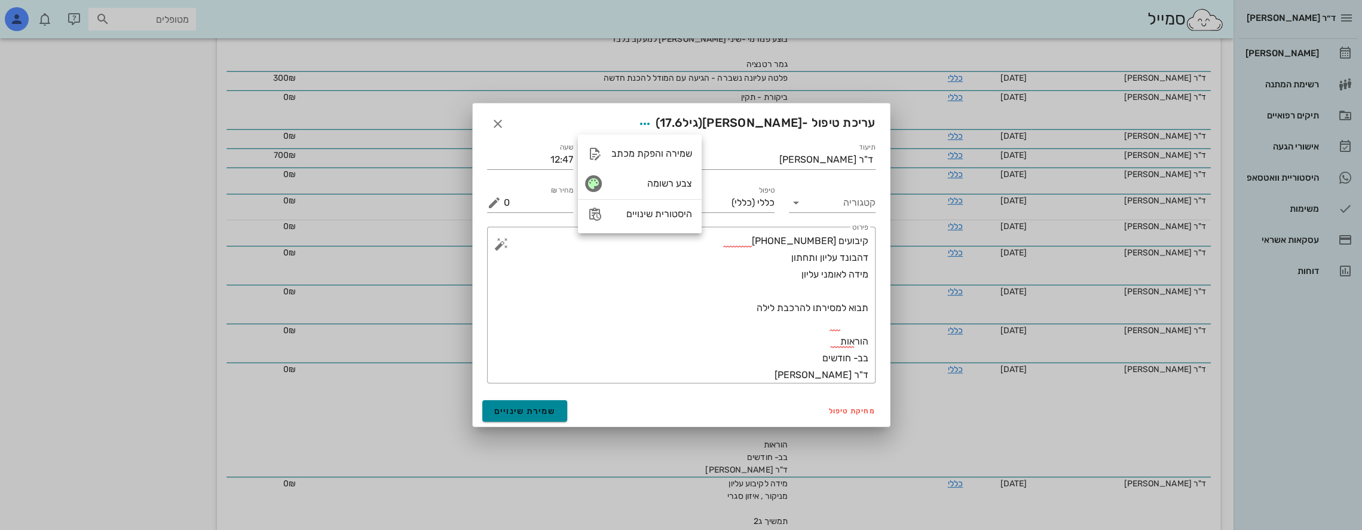
click at [516, 411] on span "שמירת שינויים" at bounding box center [525, 411] width 62 height 10
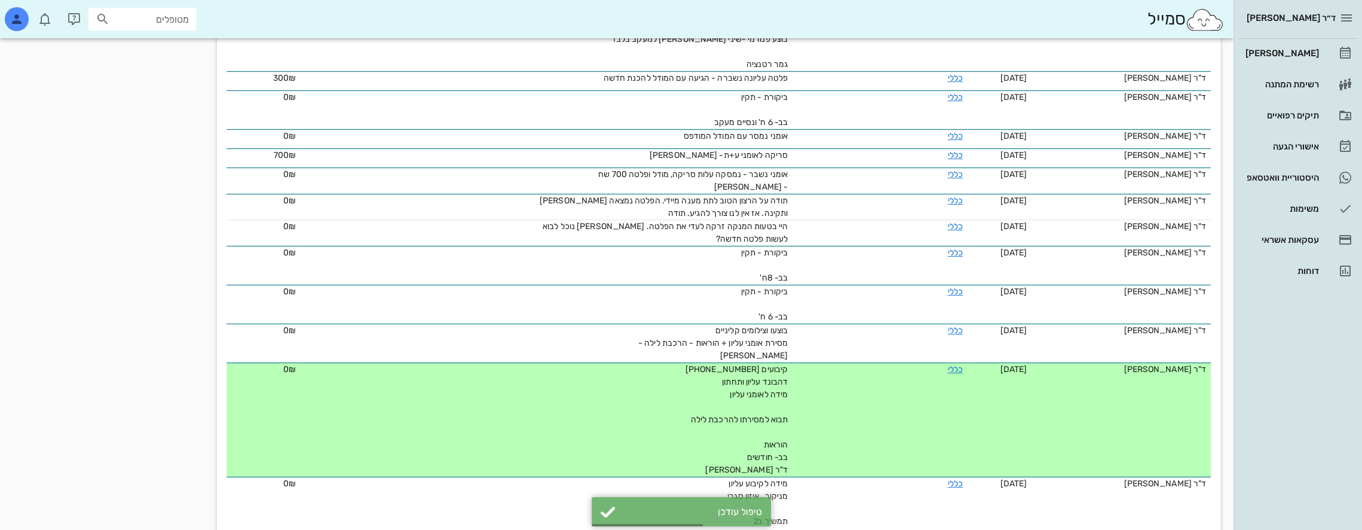
click at [179, 24] on input "מטופלים" at bounding box center [150, 19] width 77 height 16
type input "[PERSON_NAME]"
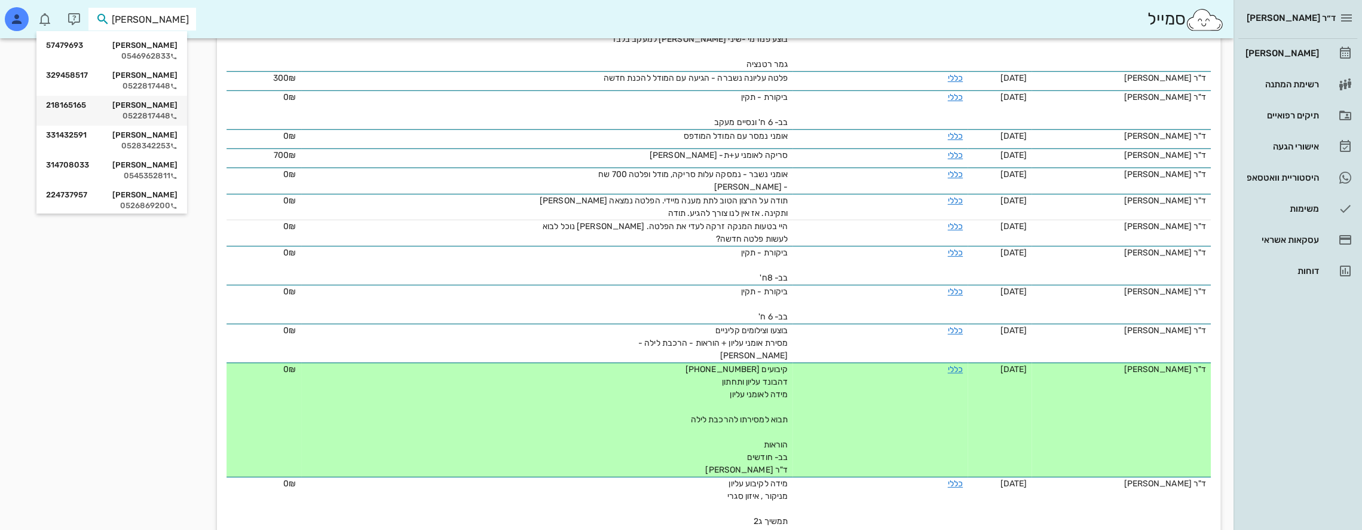
click at [174, 107] on div "[PERSON_NAME] 218165165" at bounding box center [111, 105] width 131 height 10
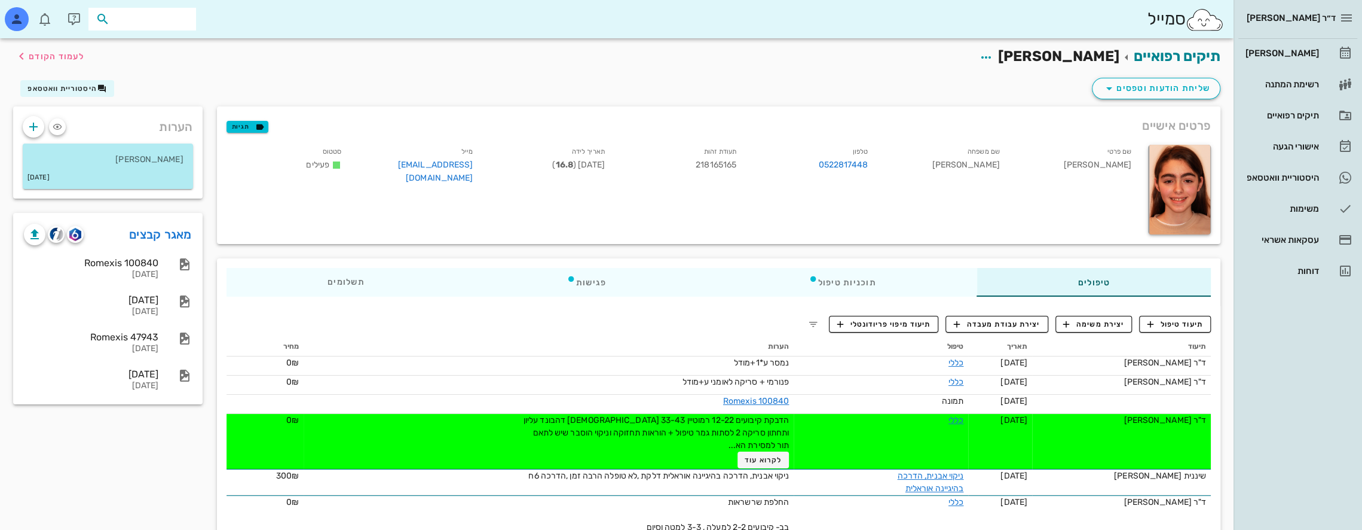
click at [157, 16] on input "text" at bounding box center [150, 19] width 77 height 16
type input "[PERSON_NAME]"
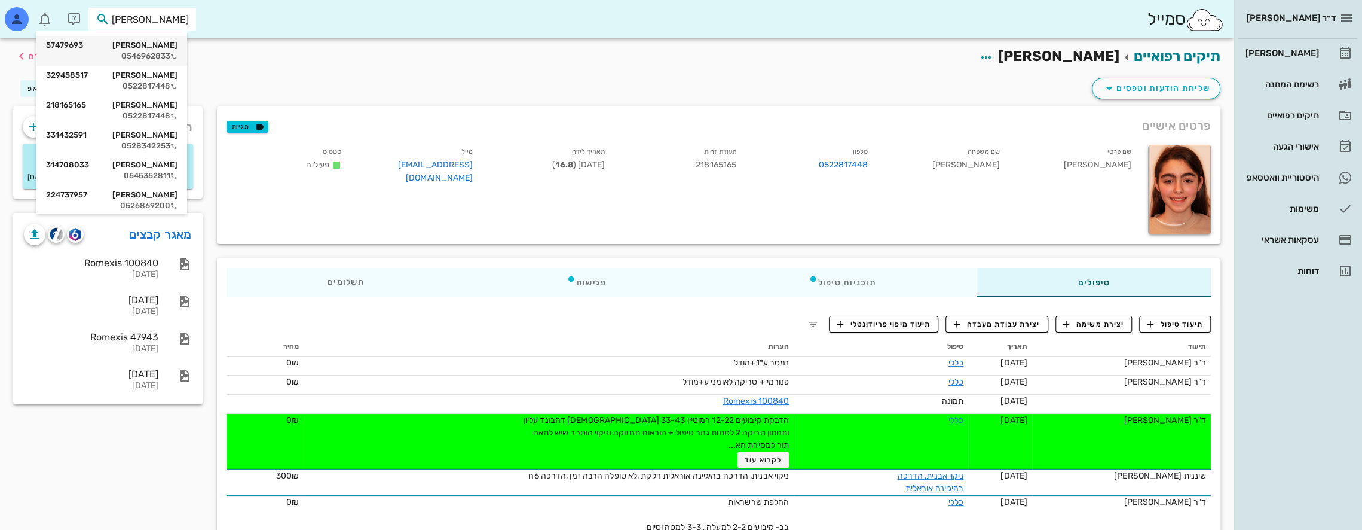
click at [165, 47] on div "[PERSON_NAME] 57479693" at bounding box center [111, 46] width 131 height 10
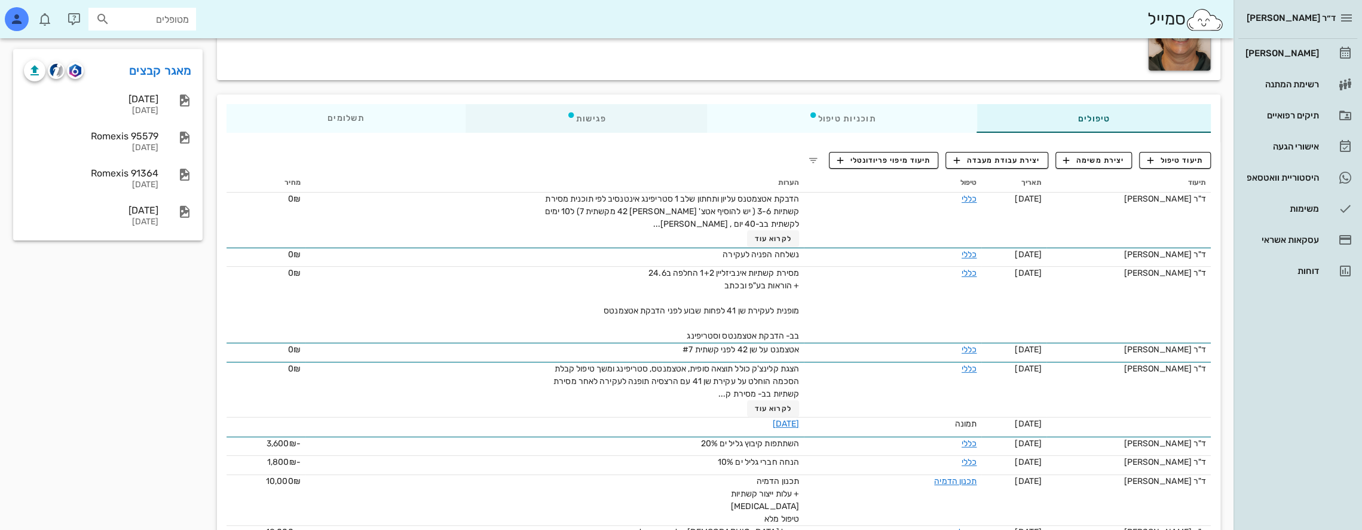
scroll to position [179, 0]
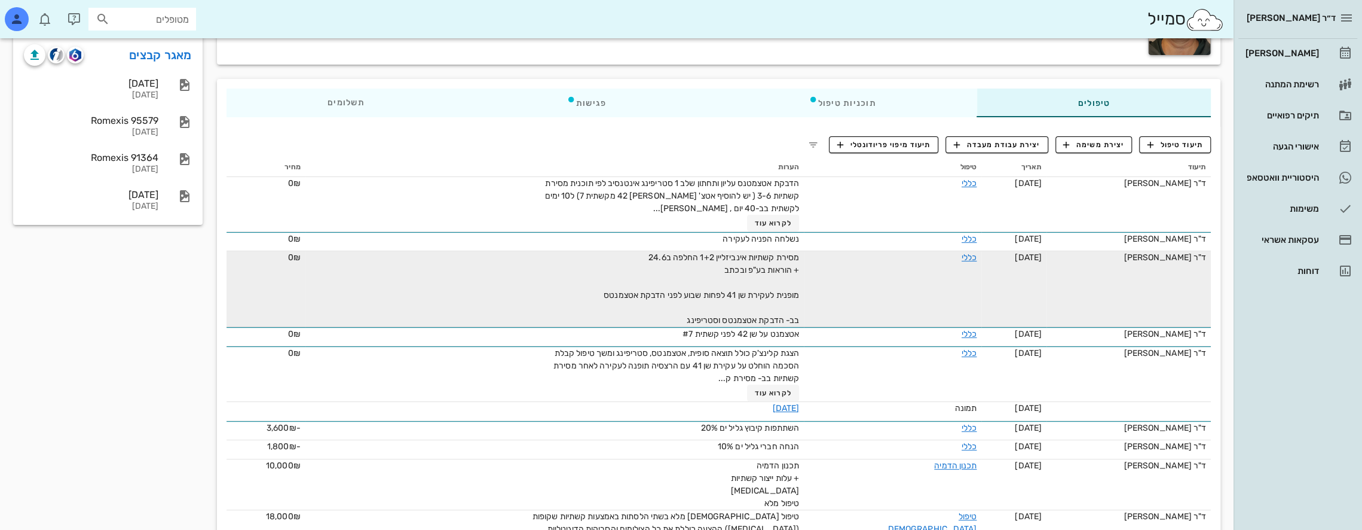
click at [634, 275] on div "מסירת קשתיות אינביזליין 1+2 החלפה ב24.6 + הוראות בע"פ ובכתב מופנית לעקירת שן 41…" at bounding box center [664, 288] width 269 height 75
click at [965, 257] on link "כללי" at bounding box center [969, 257] width 15 height 10
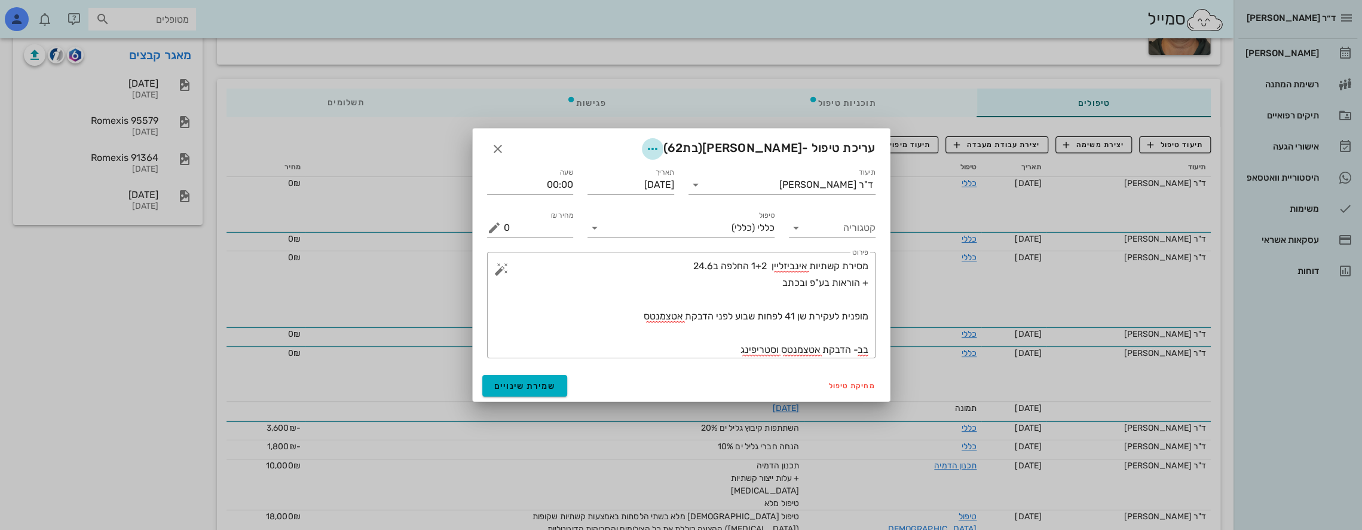
click at [660, 146] on icon "button" at bounding box center [653, 149] width 14 height 14
click at [680, 209] on div "צבע רשומה" at bounding box center [657, 208] width 81 height 11
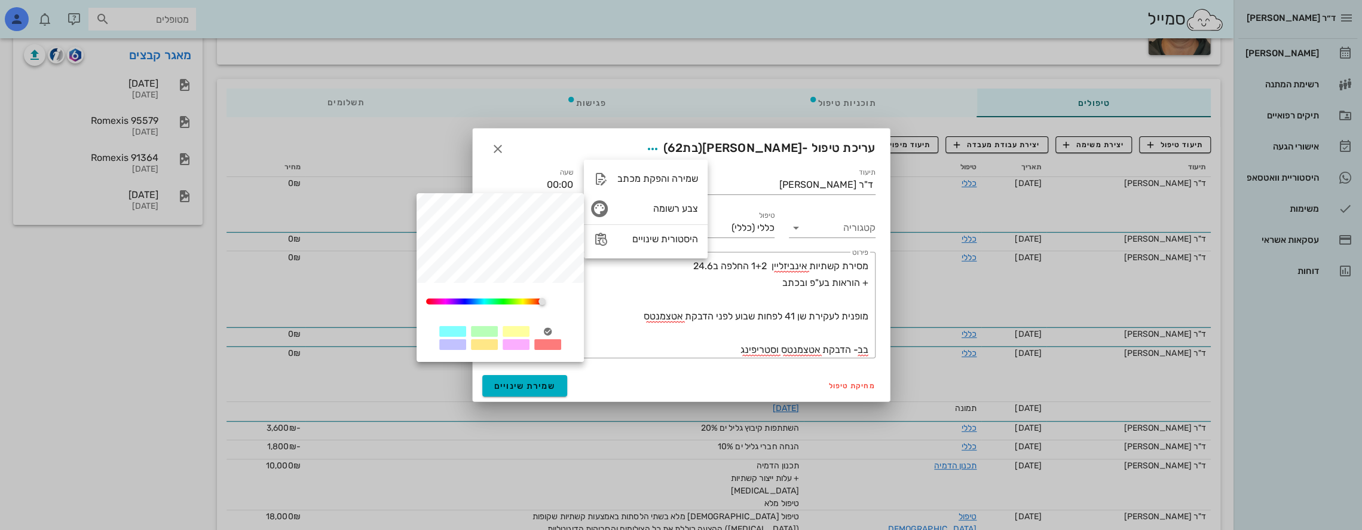
click at [517, 334] on div at bounding box center [516, 331] width 27 height 11
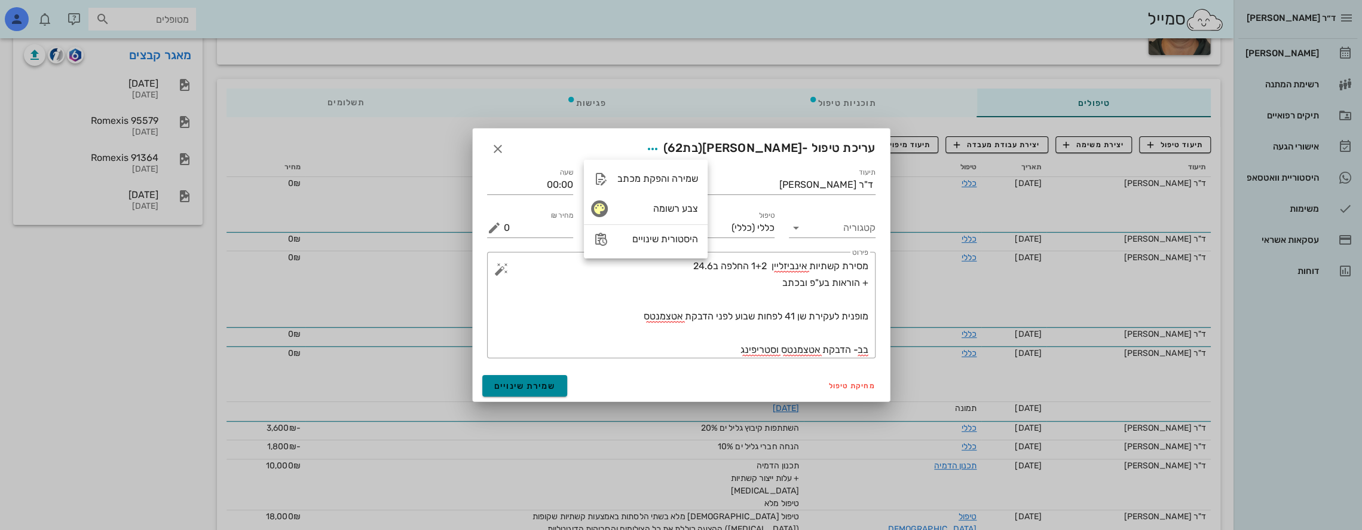
click at [545, 391] on button "שמירת שינויים" at bounding box center [524, 386] width 85 height 22
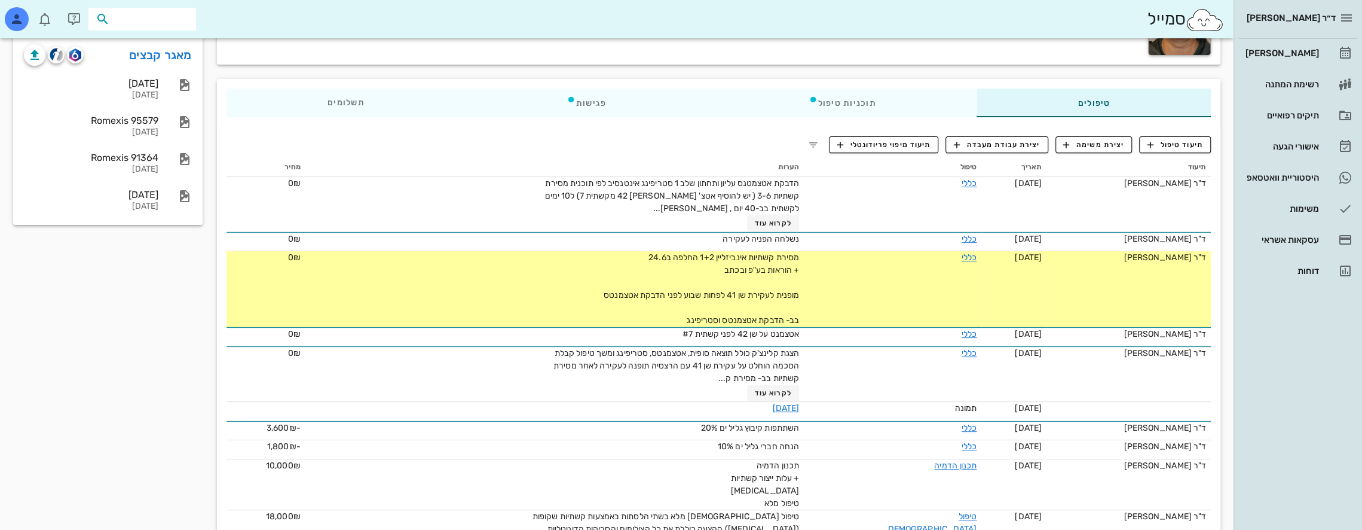
click at [175, 14] on input "text" at bounding box center [150, 19] width 77 height 16
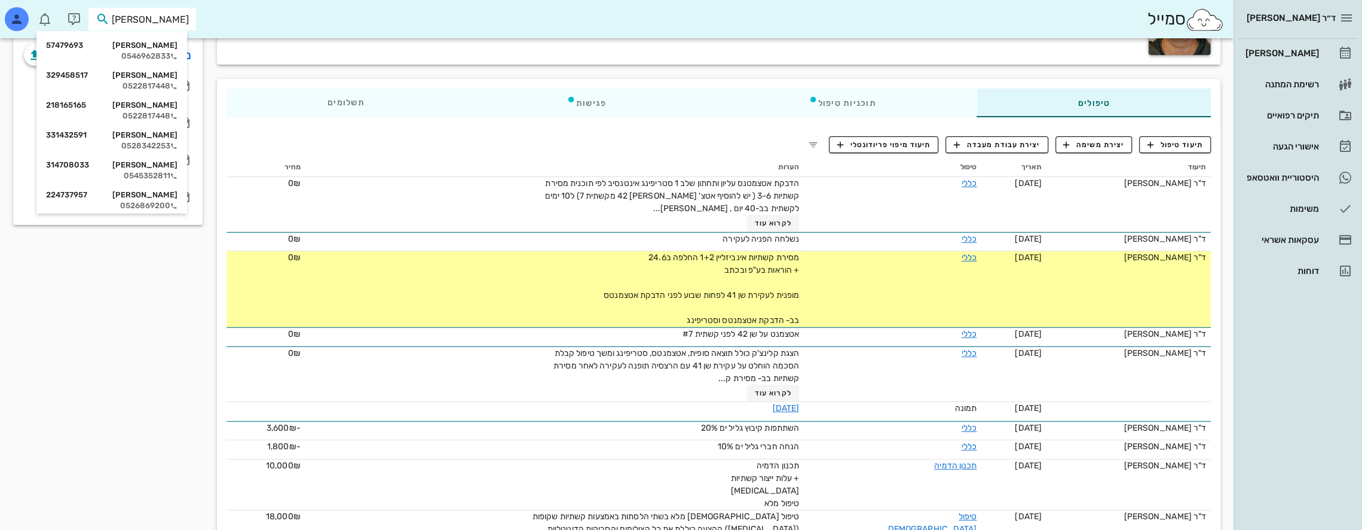
type input "[PERSON_NAME]"
click at [169, 136] on div "[PERSON_NAME] 331432591" at bounding box center [111, 135] width 131 height 10
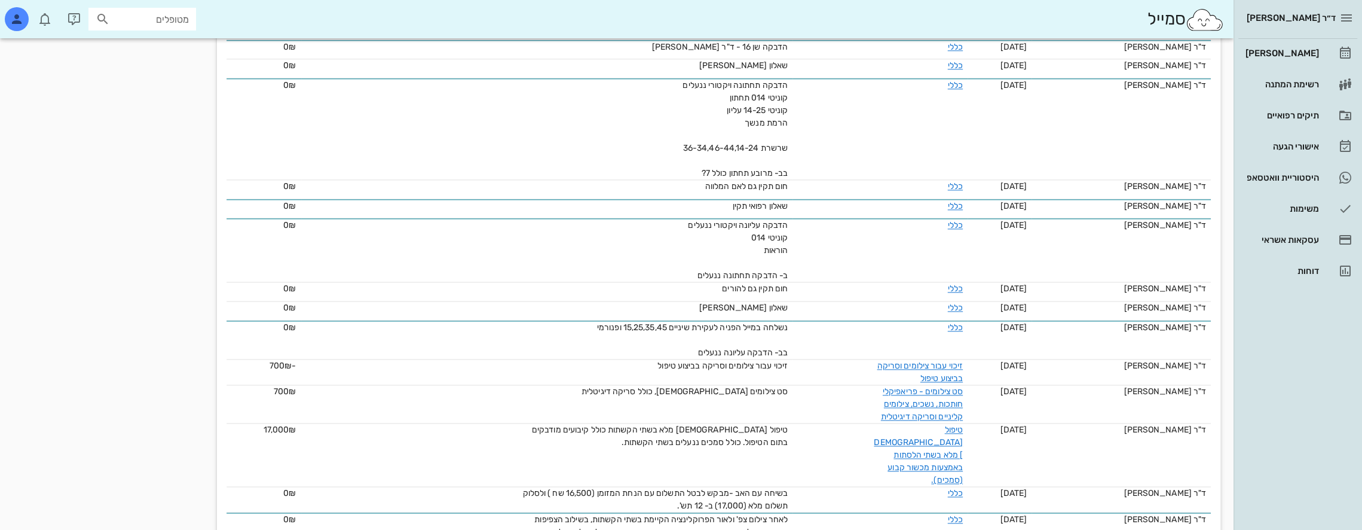
scroll to position [1365, 0]
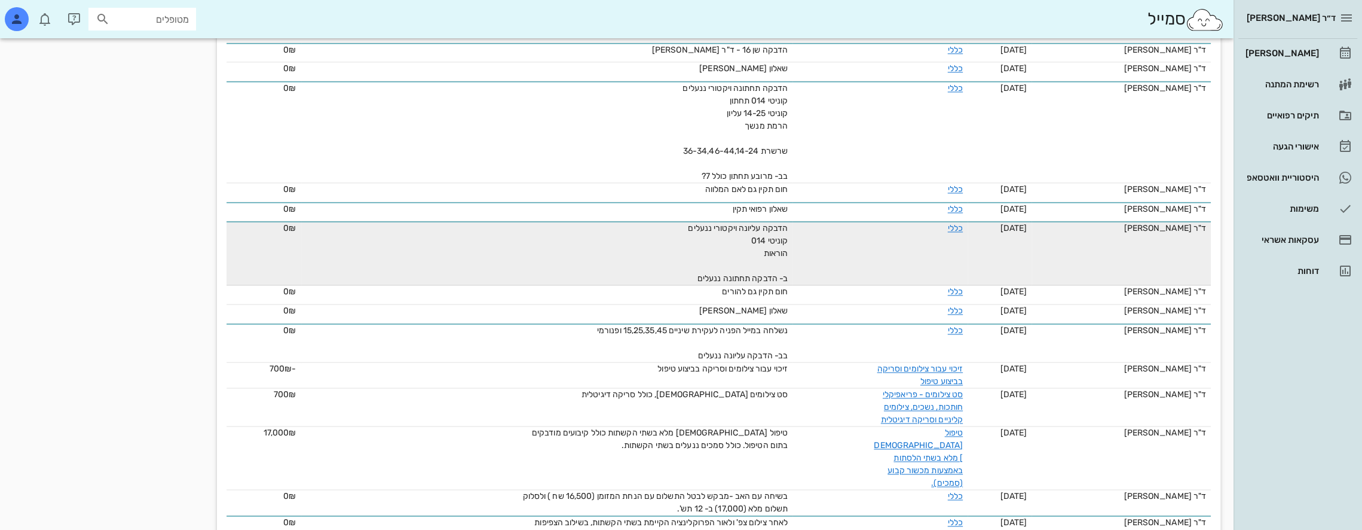
click at [586, 243] on div "הדבקה עליונה ויקטורי ננעלים קוניטי 014 הוראות ב- הדבקה תחתונה ננעלים" at bounding box center [653, 253] width 269 height 63
click at [960, 223] on link "כללי" at bounding box center [955, 228] width 15 height 10
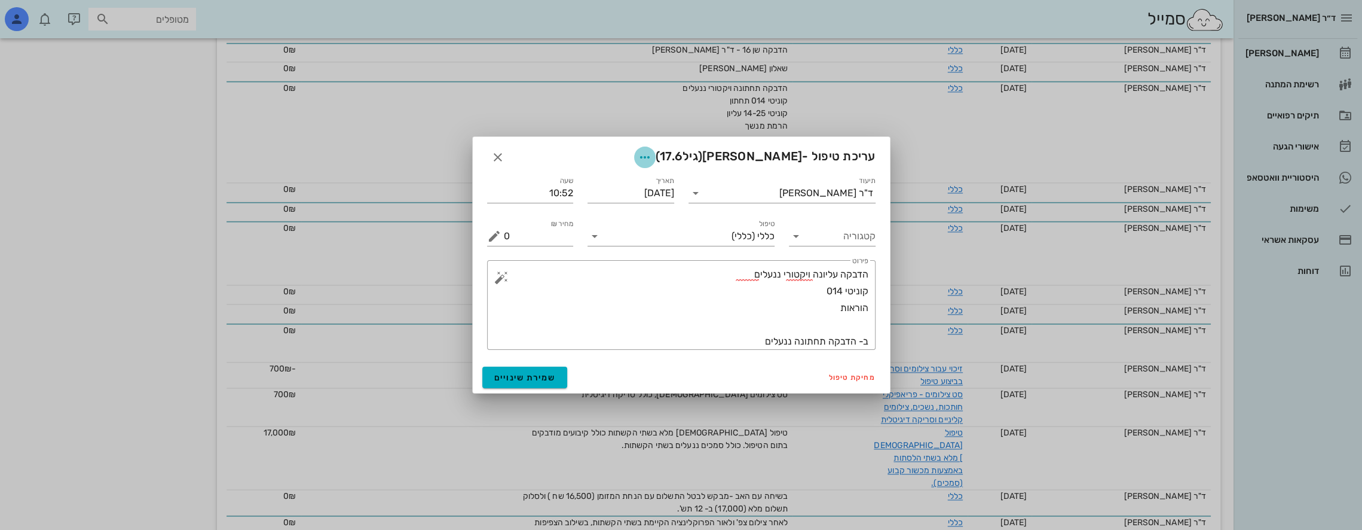
click at [652, 154] on icon "button" at bounding box center [645, 157] width 14 height 14
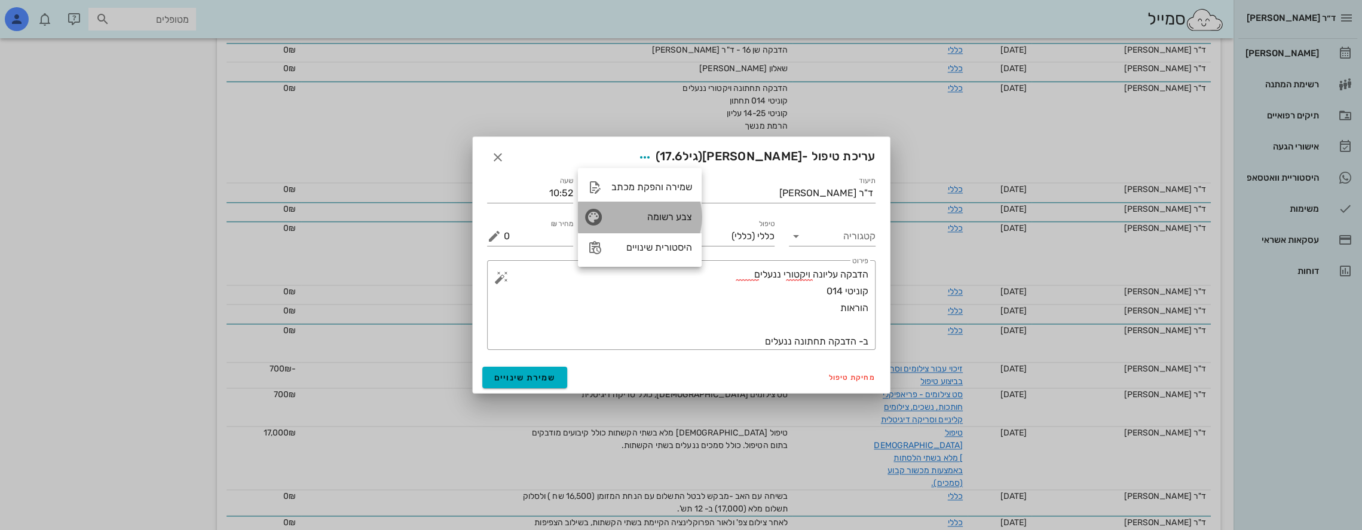
click at [642, 217] on div "צבע רשומה" at bounding box center [651, 216] width 81 height 11
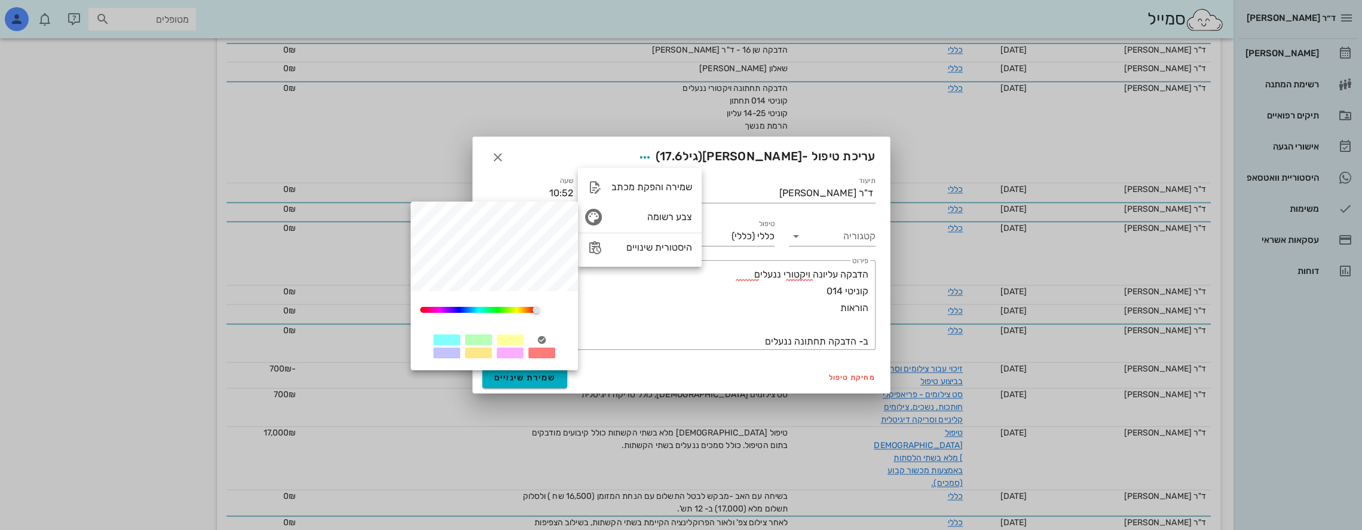
click at [511, 338] on div at bounding box center [510, 339] width 27 height 11
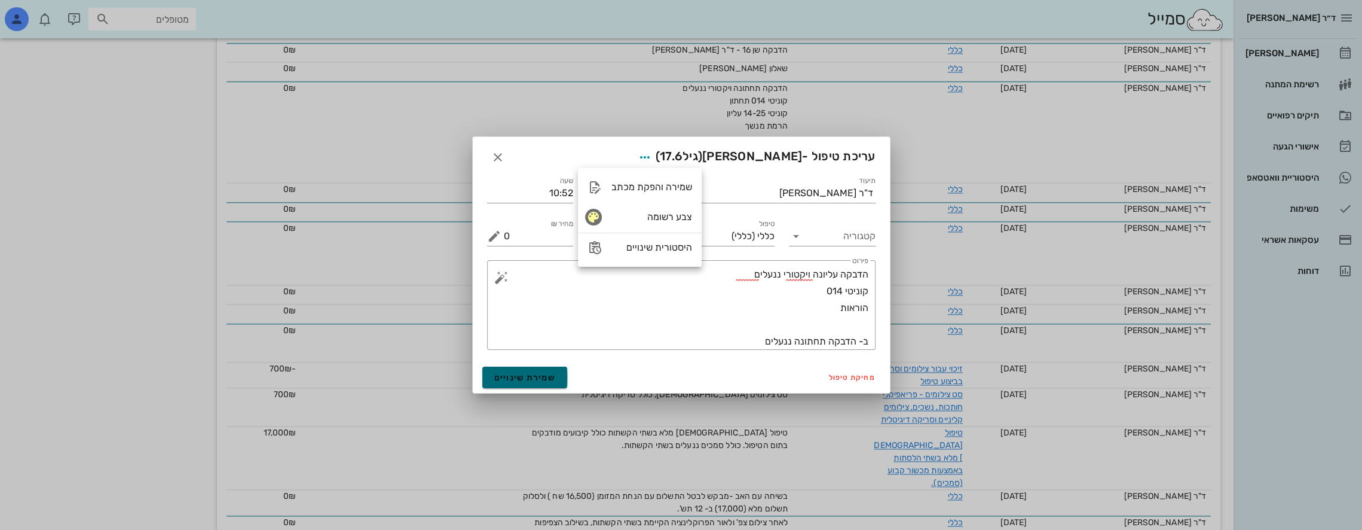
click at [534, 380] on span "שמירת שינויים" at bounding box center [525, 377] width 62 height 10
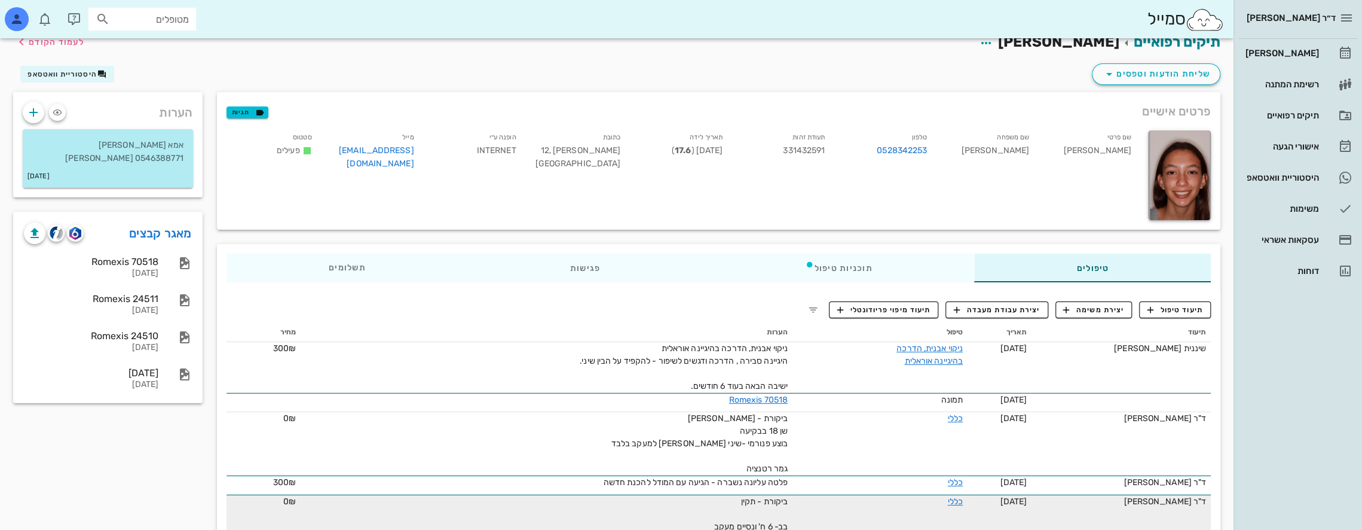
scroll to position [0, 0]
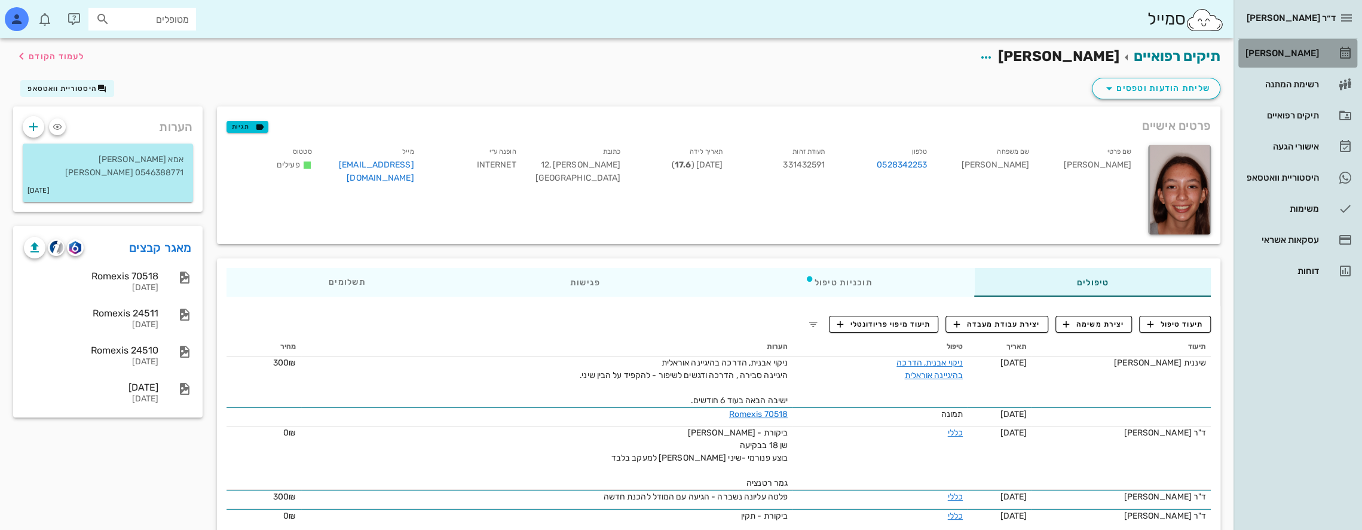
click at [1292, 45] on div "[PERSON_NAME]" at bounding box center [1281, 53] width 76 height 19
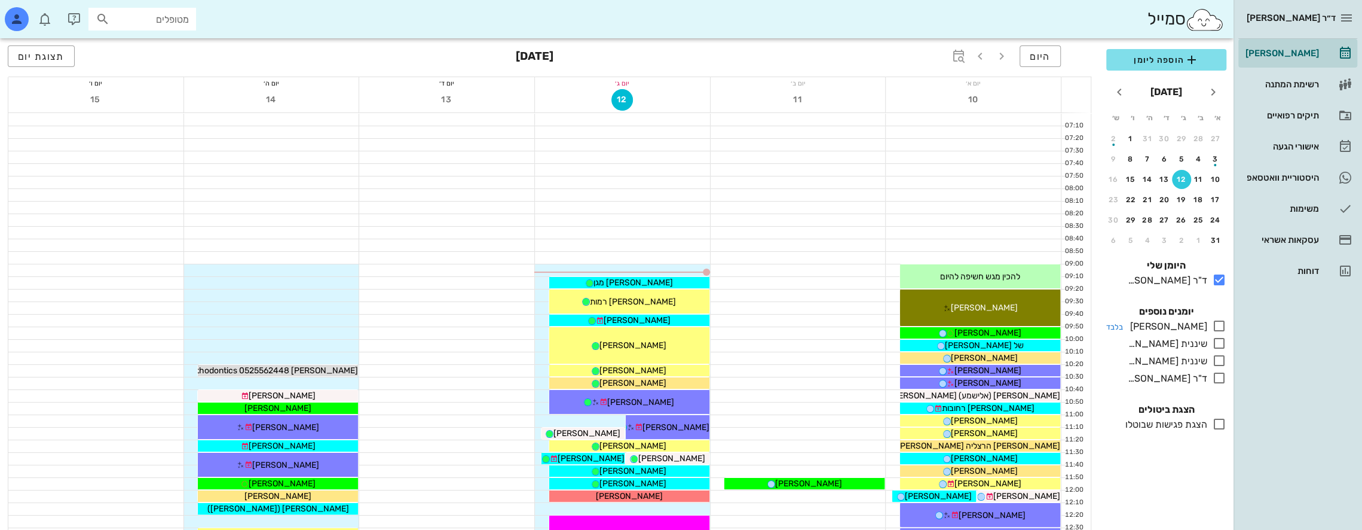
click at [1217, 325] on icon at bounding box center [1219, 326] width 14 height 14
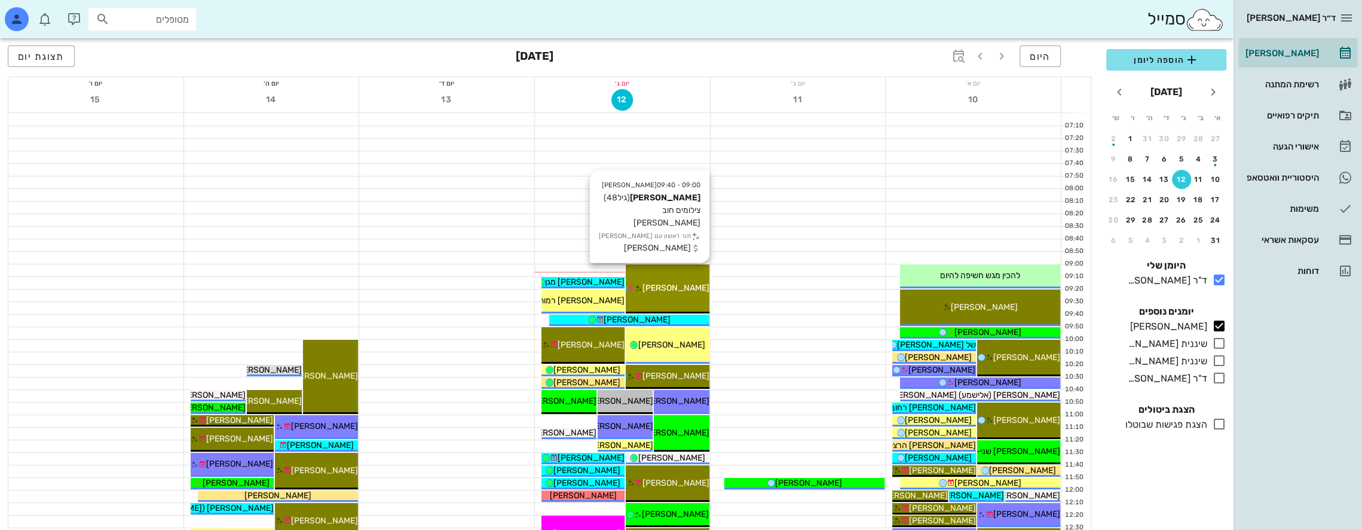
click at [696, 287] on div "[PERSON_NAME]" at bounding box center [667, 288] width 83 height 13
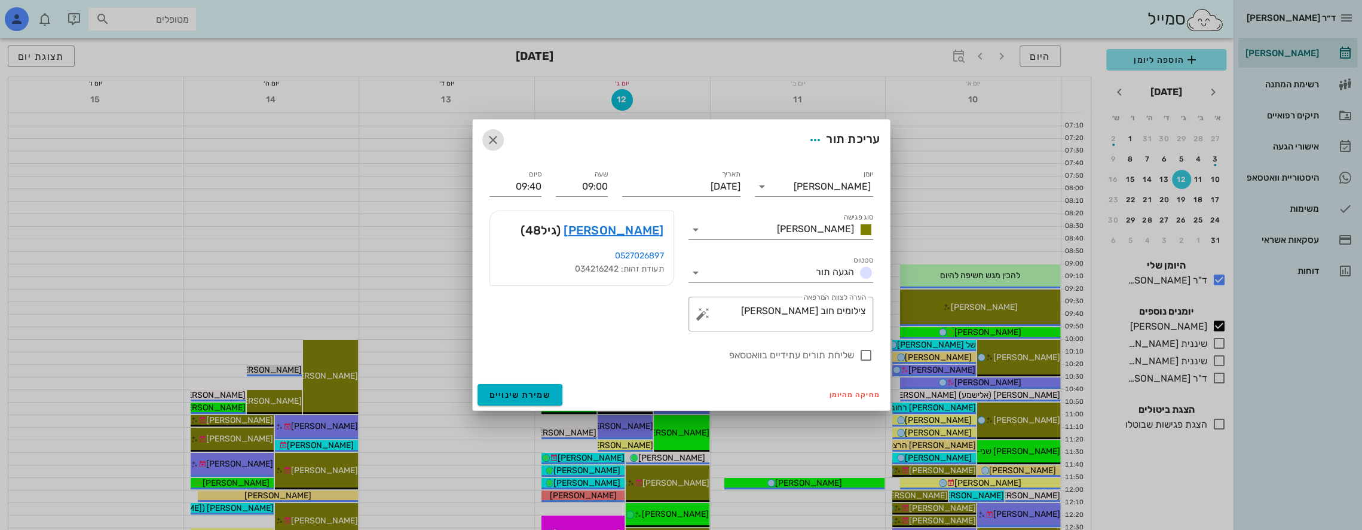
click at [495, 135] on icon "button" at bounding box center [493, 140] width 14 height 14
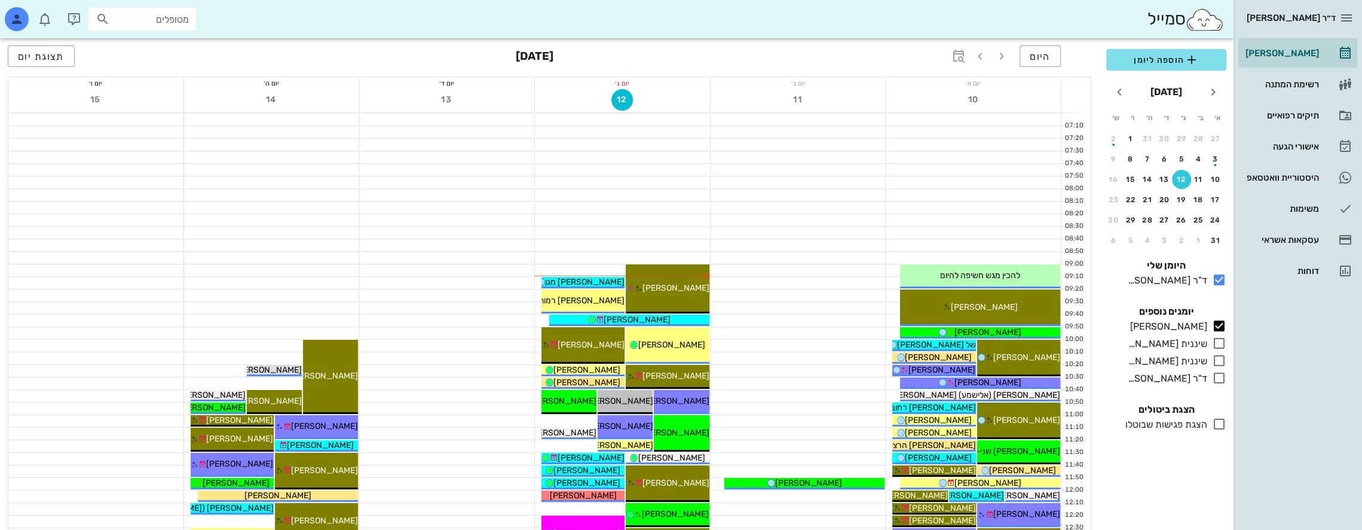
click at [167, 19] on input "מטופלים" at bounding box center [150, 19] width 77 height 16
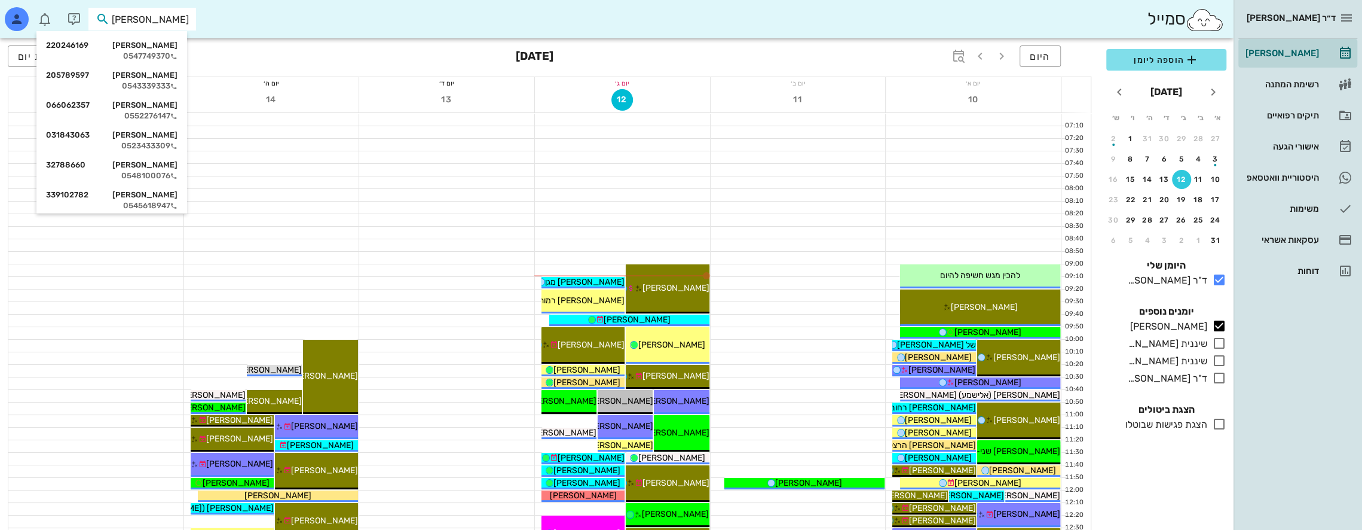
type input "[PERSON_NAME]"
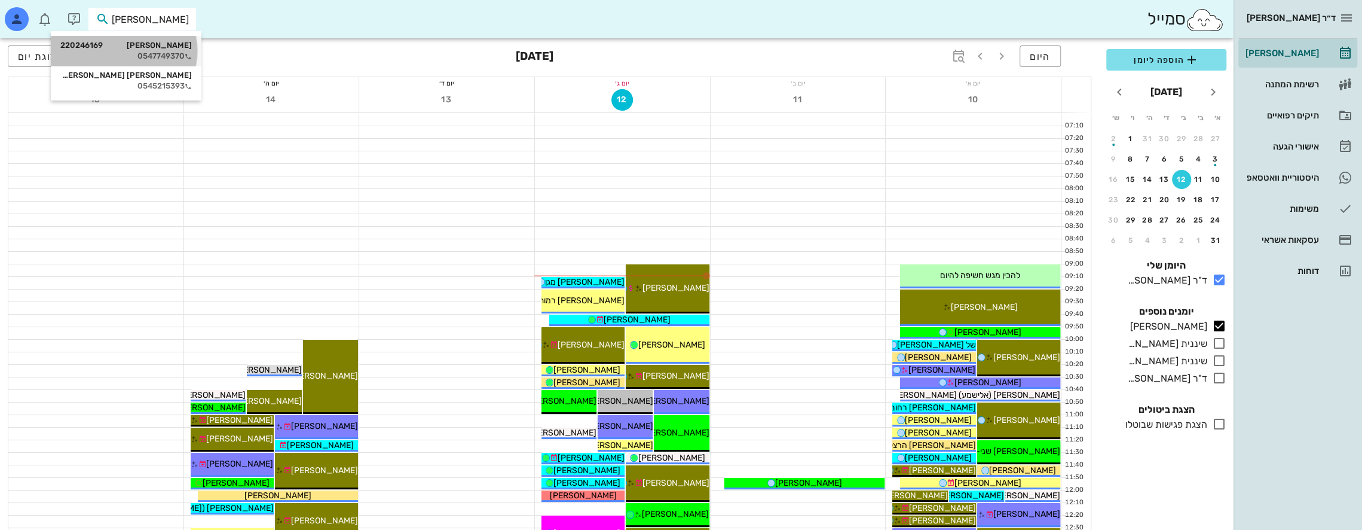
click at [170, 46] on div "[PERSON_NAME] 220246169" at bounding box center [125, 46] width 131 height 10
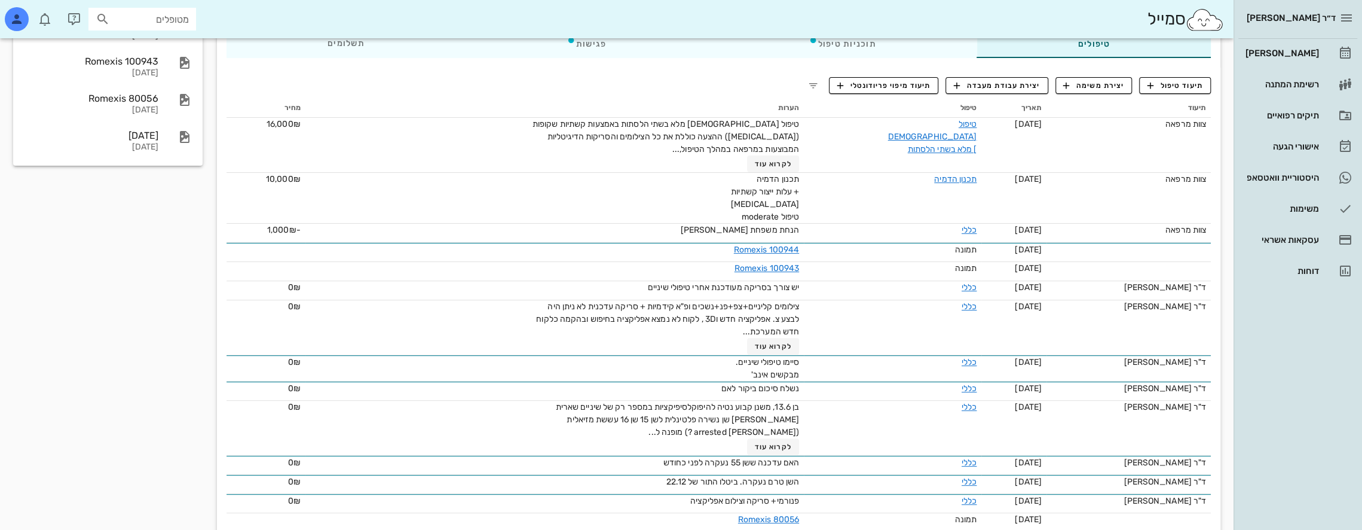
scroll to position [239, 0]
